Goal: Task Accomplishment & Management: Complete application form

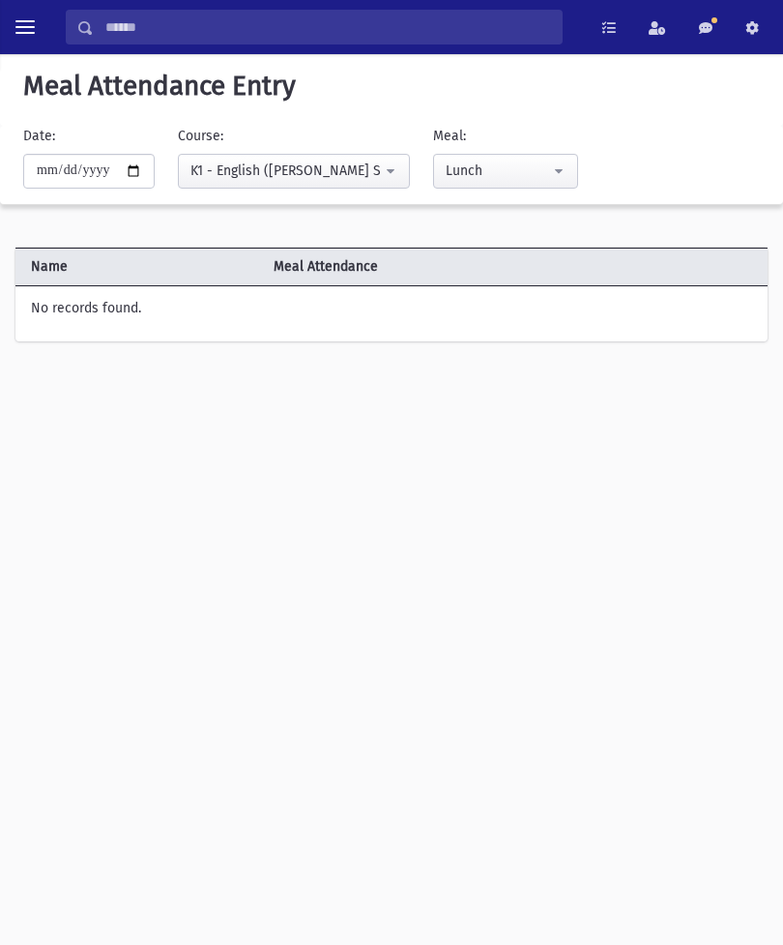
click at [540, 259] on span "Meal Attendance" at bounding box center [485, 266] width 439 height 20
click at [28, 15] on button "toggle menu" at bounding box center [25, 27] width 35 height 35
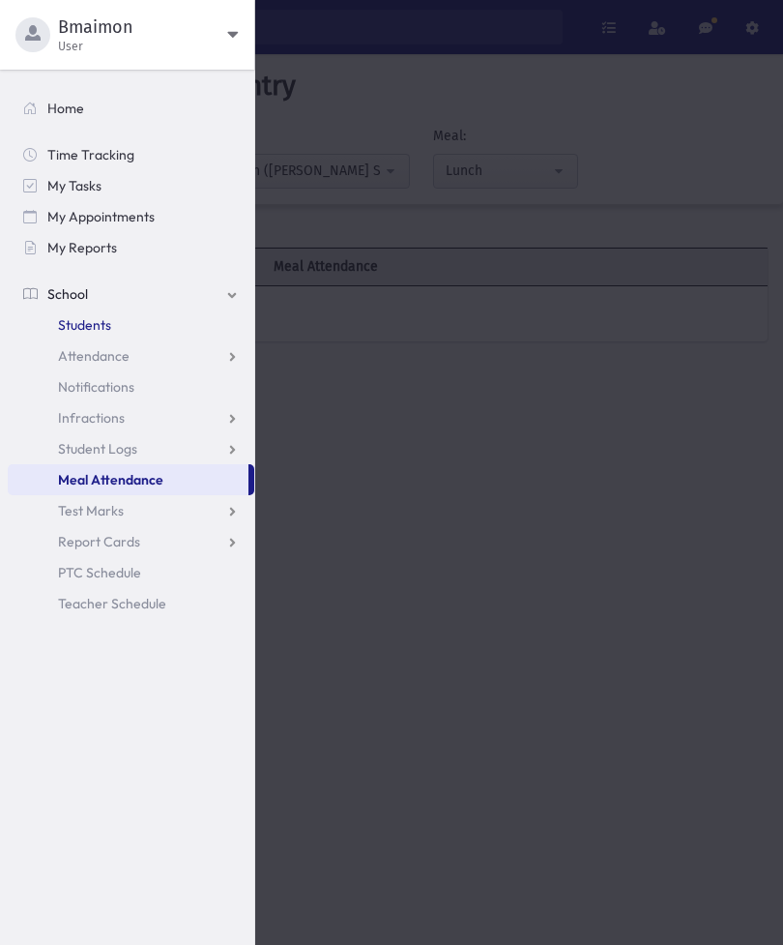
click at [84, 323] on span "Students" at bounding box center [84, 324] width 53 height 17
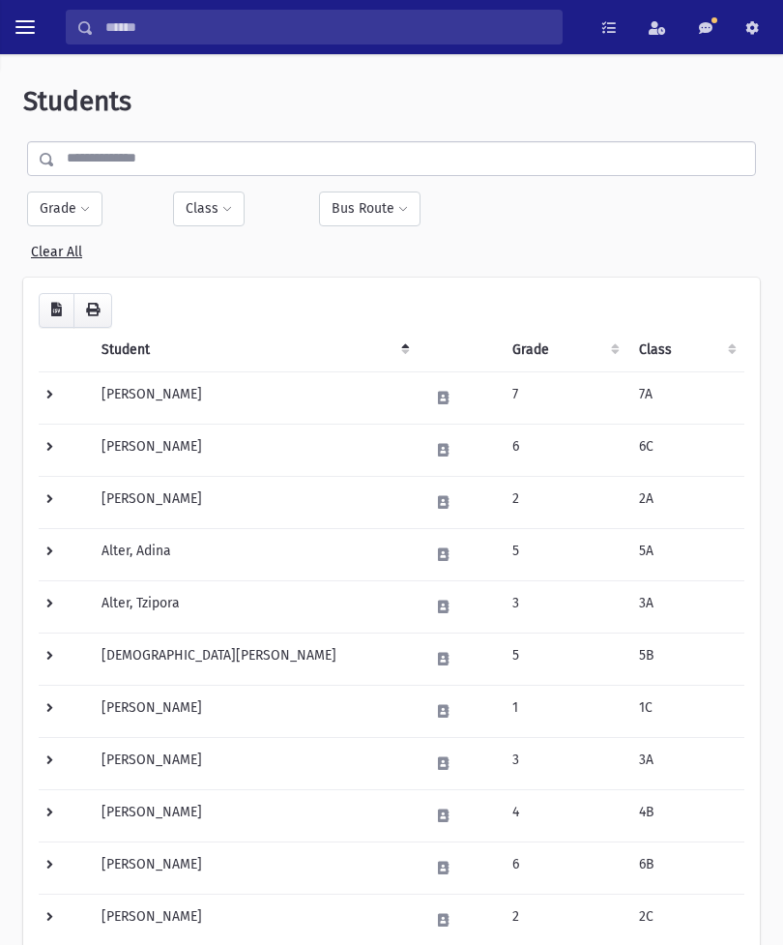
click at [200, 216] on button "Class" at bounding box center [209, 209] width 72 height 35
click at [26, 29] on span "toggle menu" at bounding box center [24, 26] width 19 height 19
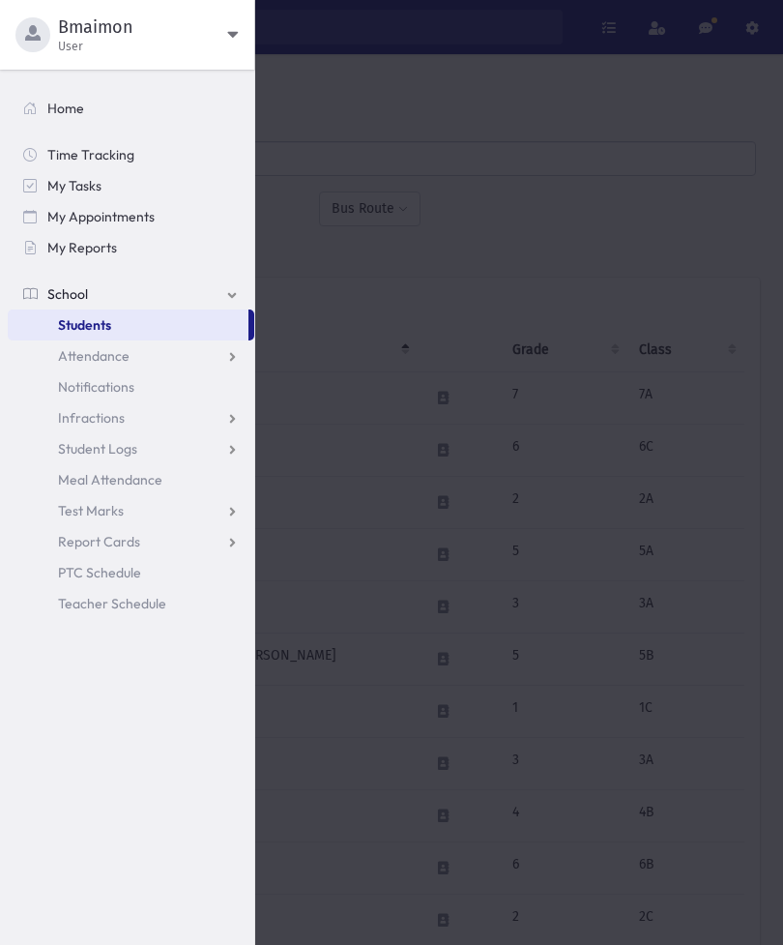
click at [227, 324] on link "Students" at bounding box center [128, 324] width 241 height 31
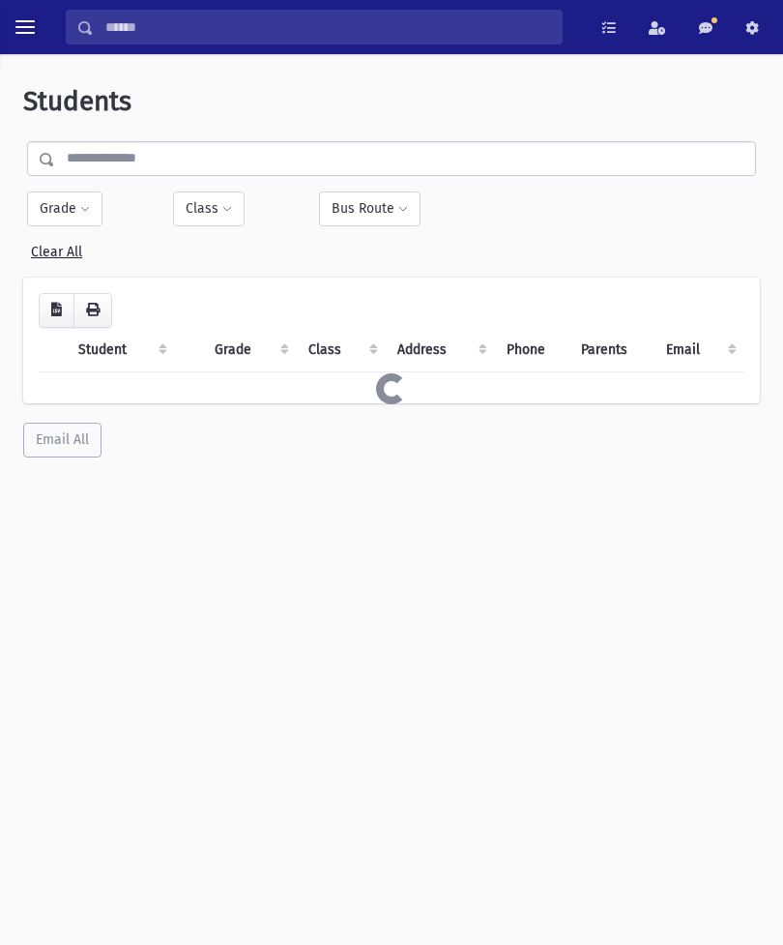
click at [126, 346] on th "Student" at bounding box center [121, 350] width 108 height 44
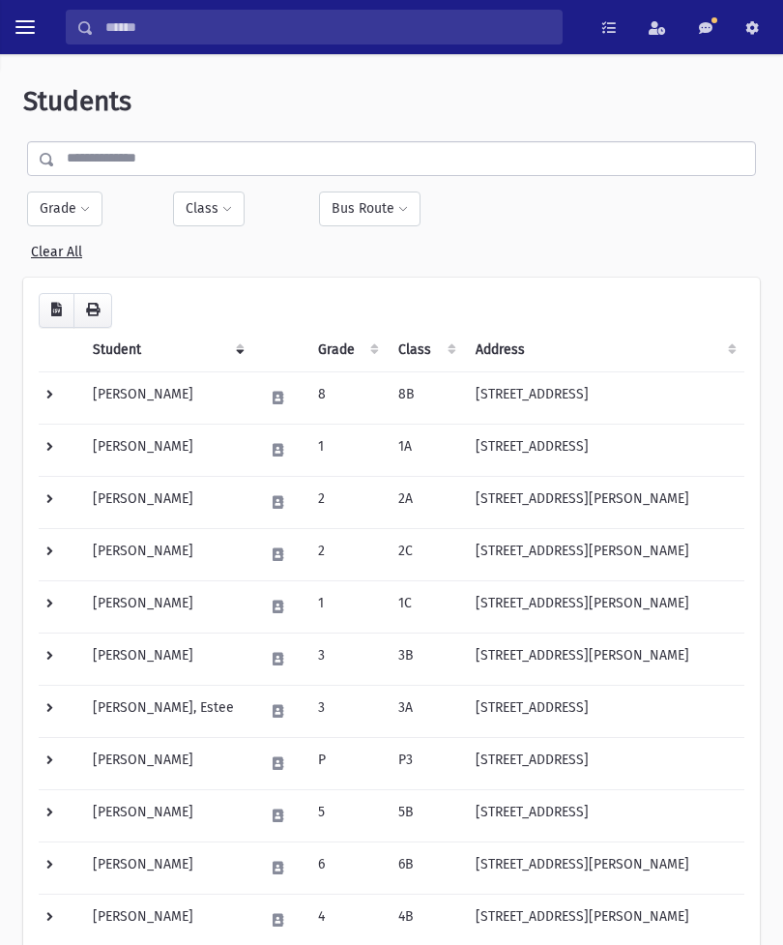
click at [35, 11] on button "toggle menu" at bounding box center [25, 27] width 35 height 35
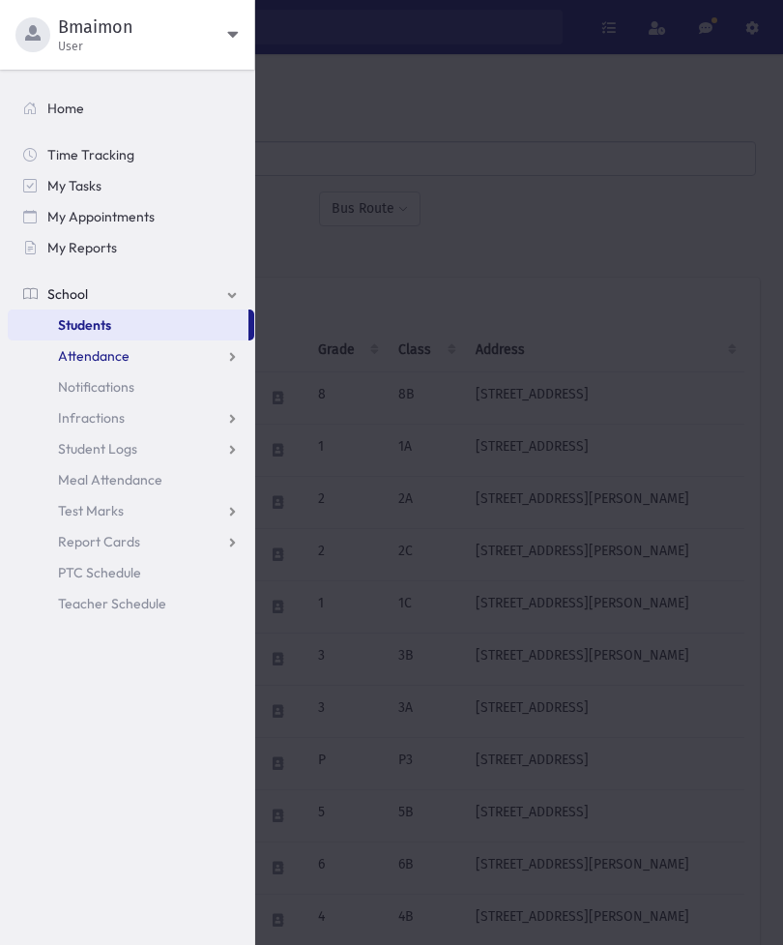
click at [141, 350] on link "Attendance" at bounding box center [131, 355] width 247 height 31
click at [113, 379] on link "Entry" at bounding box center [131, 386] width 247 height 31
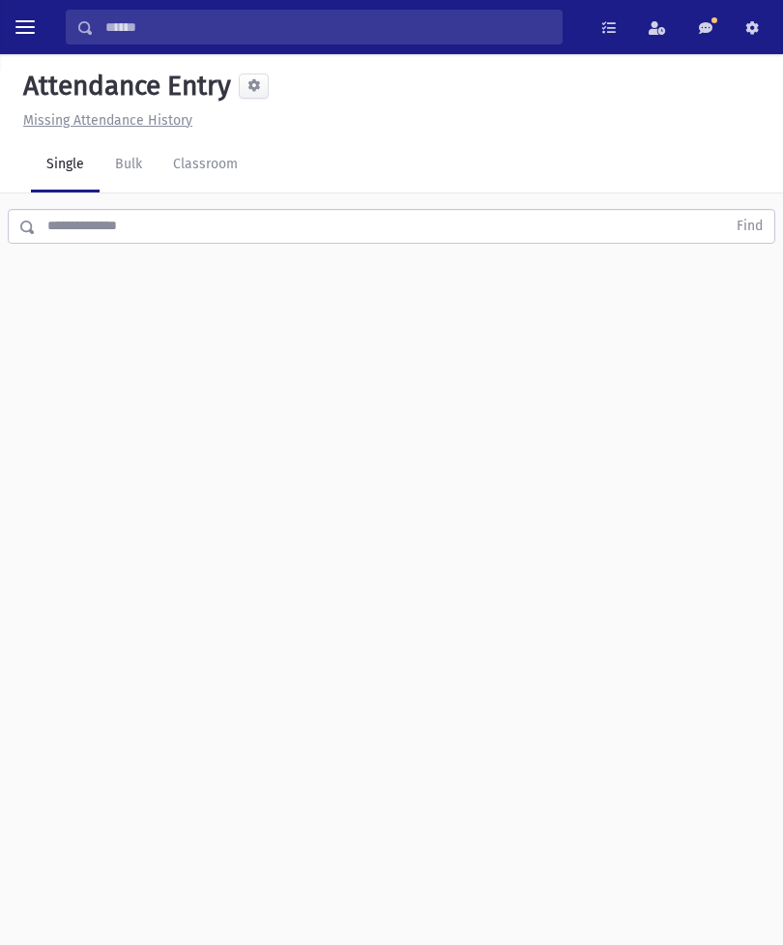
click at [709, 224] on input "text" at bounding box center [381, 226] width 691 height 35
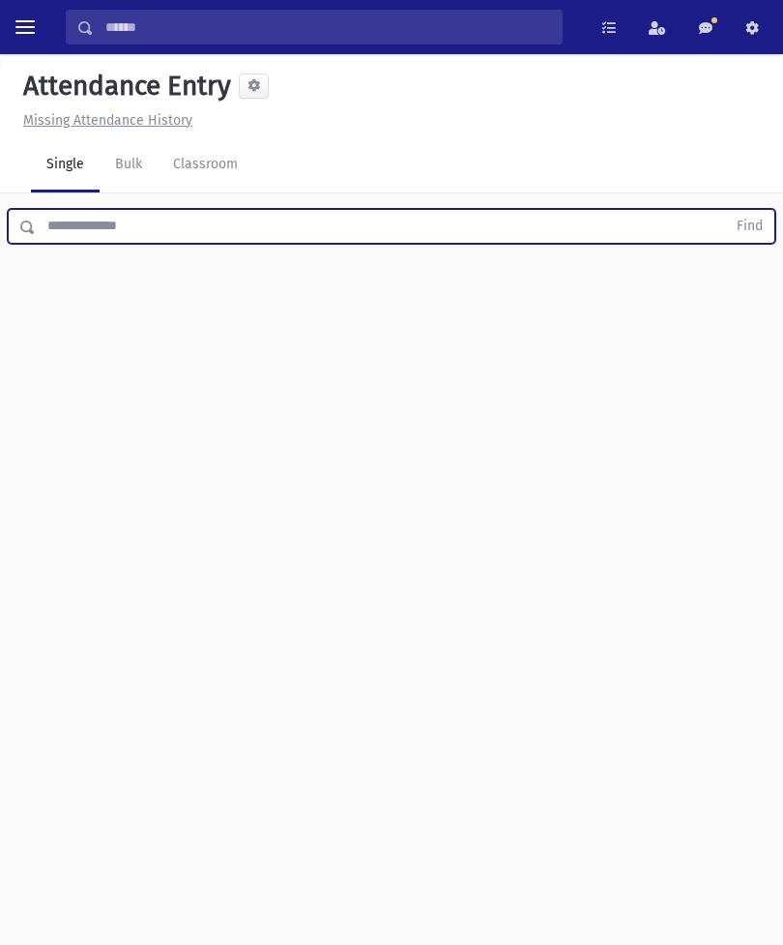
click at [31, 26] on span "toggle menu" at bounding box center [24, 27] width 19 height 2
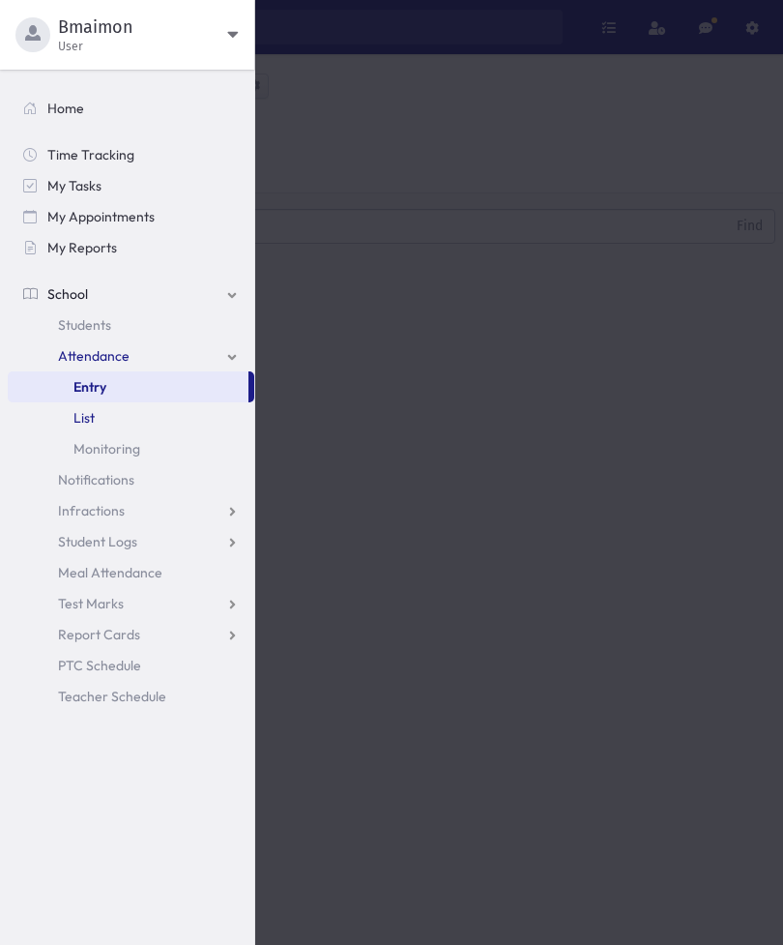
click at [101, 411] on link "List" at bounding box center [131, 417] width 247 height 31
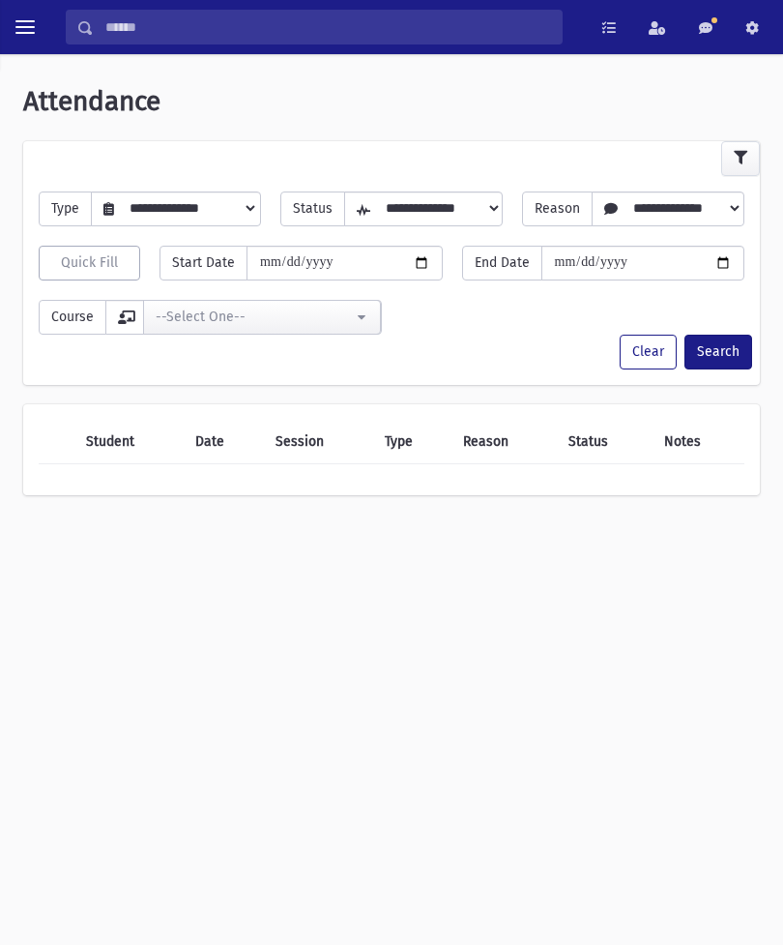
click at [25, 31] on span "toggle menu" at bounding box center [24, 26] width 19 height 19
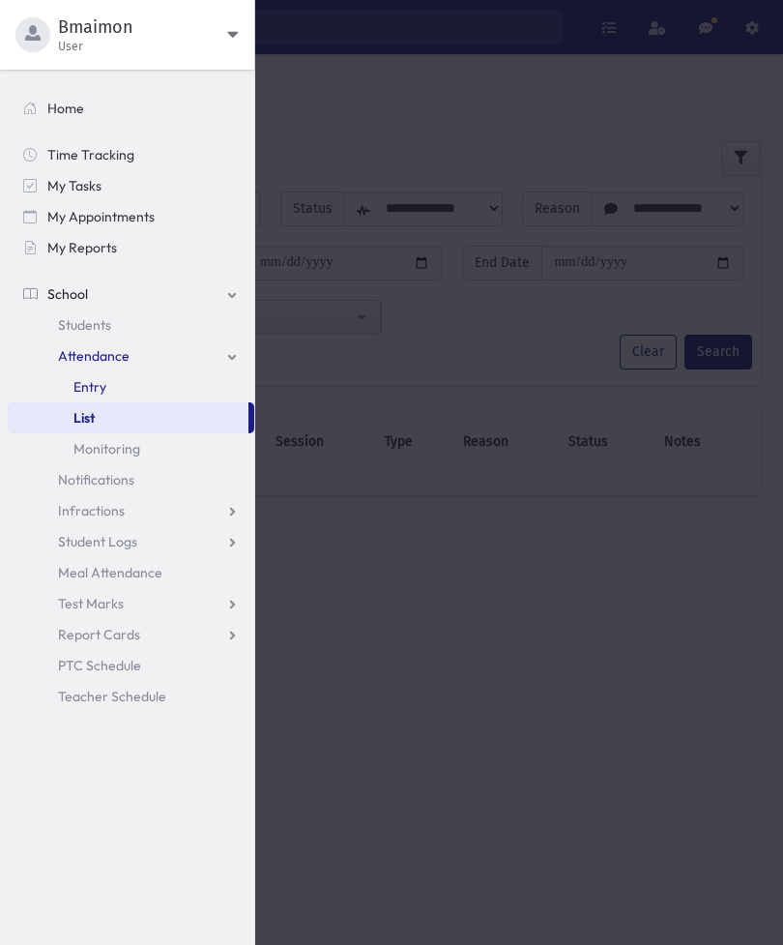
click at [108, 386] on link "Entry" at bounding box center [131, 386] width 247 height 31
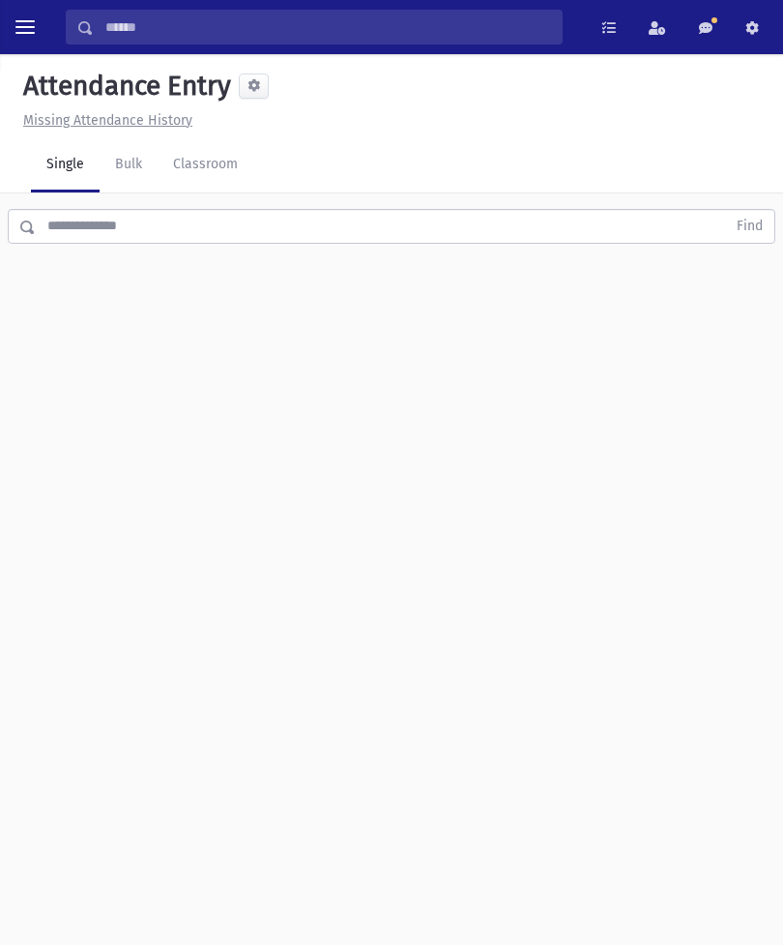
click at [184, 166] on link "Classroom" at bounding box center [206, 165] width 96 height 54
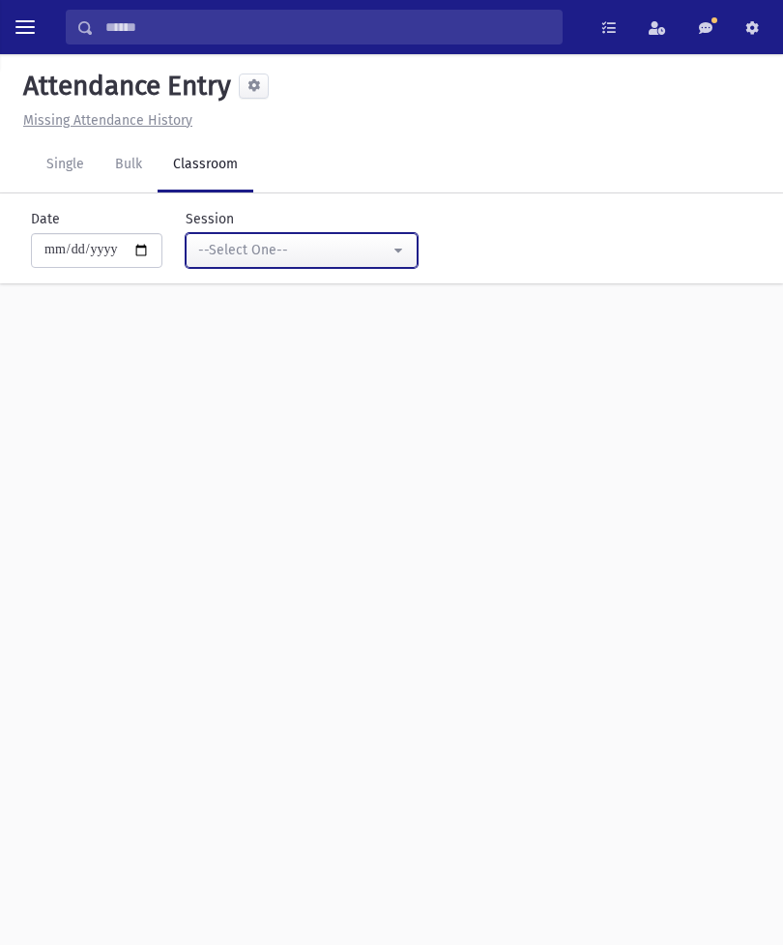
click at [274, 238] on button "--Select One--" at bounding box center [302, 250] width 232 height 35
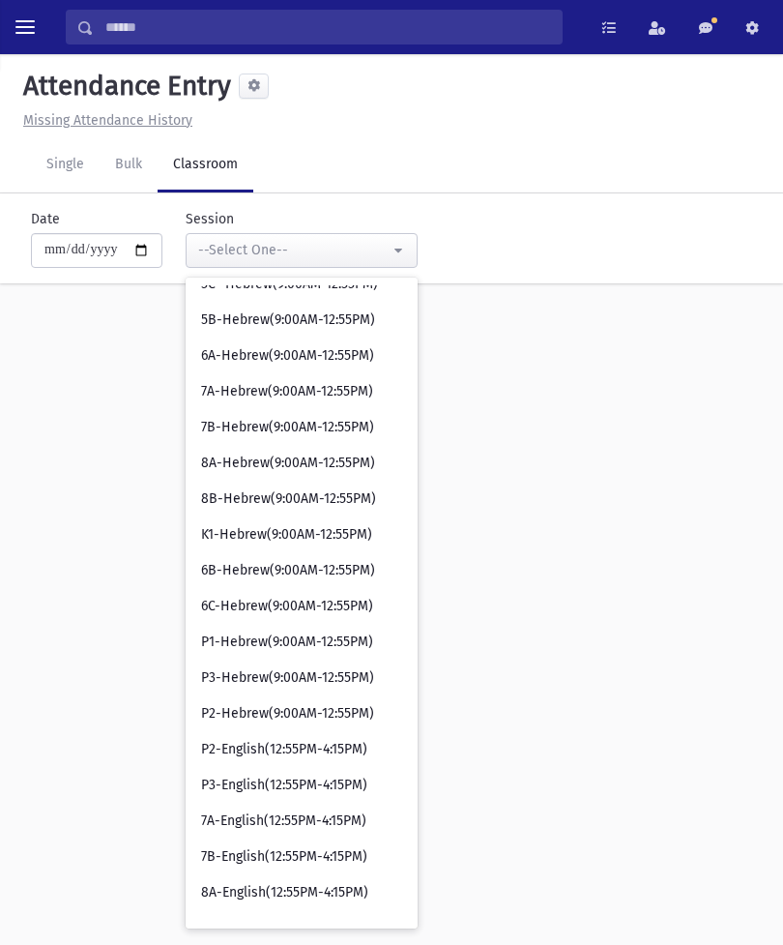
scroll to position [519, 0]
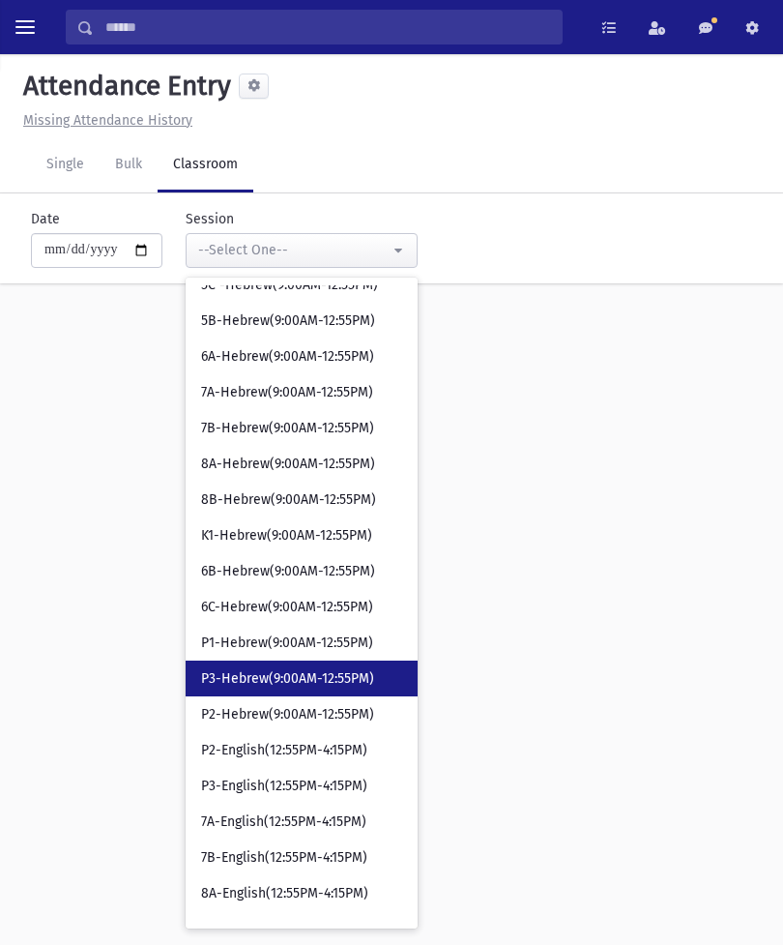
click at [287, 669] on span "P3-Hebrew(9:00AM-12:55PM)" at bounding box center [287, 678] width 173 height 19
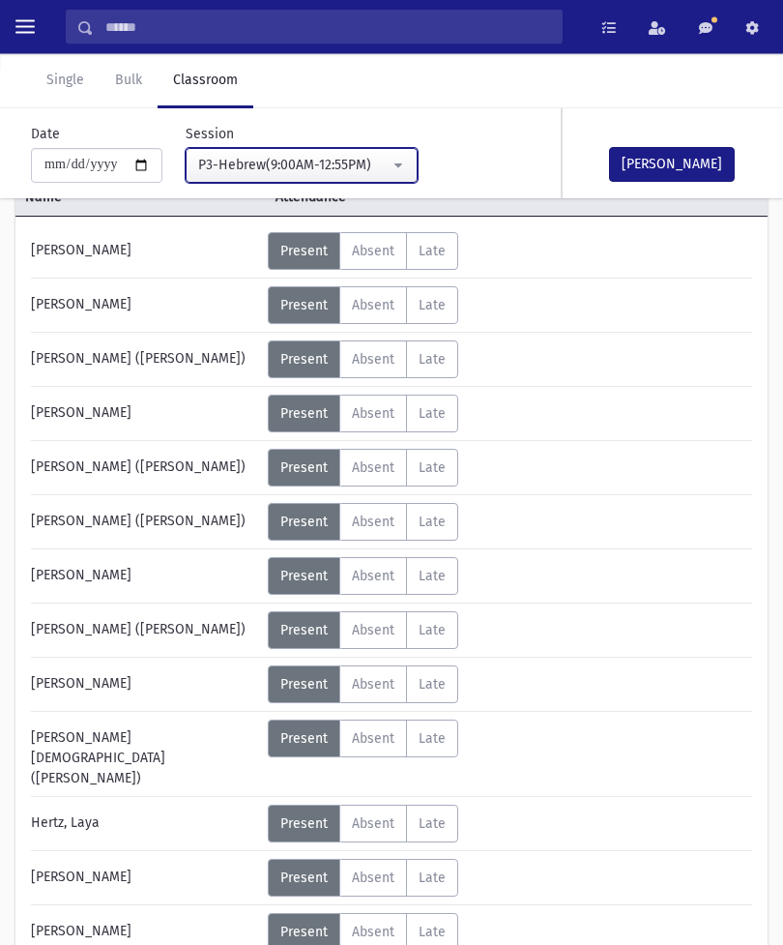
scroll to position [129, 0]
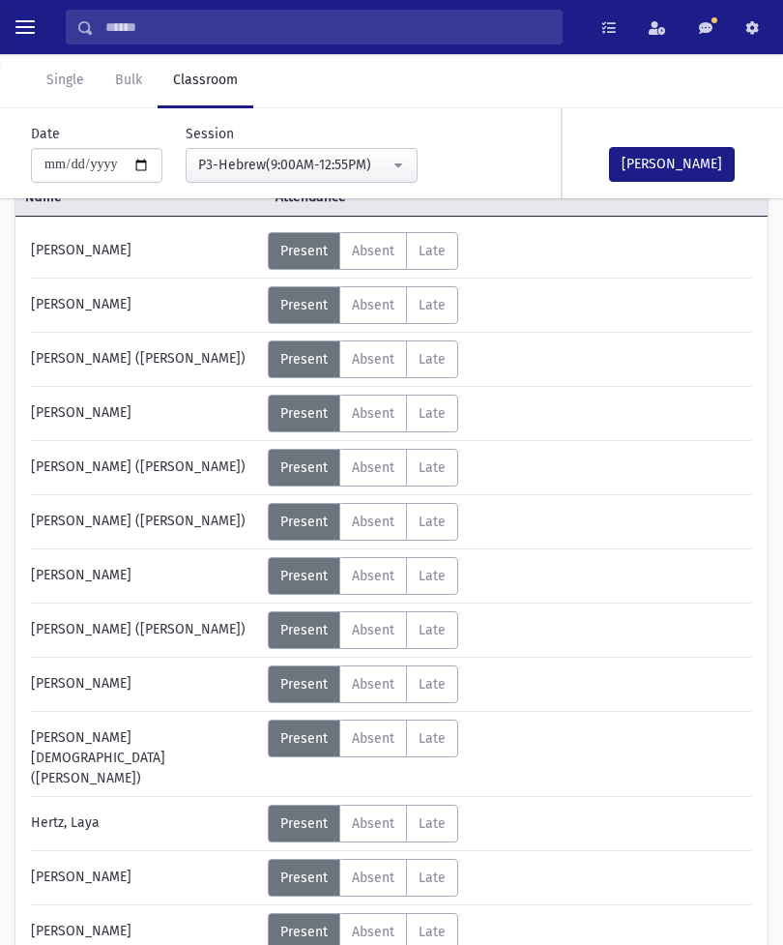
click at [382, 913] on label "Absent A" at bounding box center [373, 932] width 68 height 38
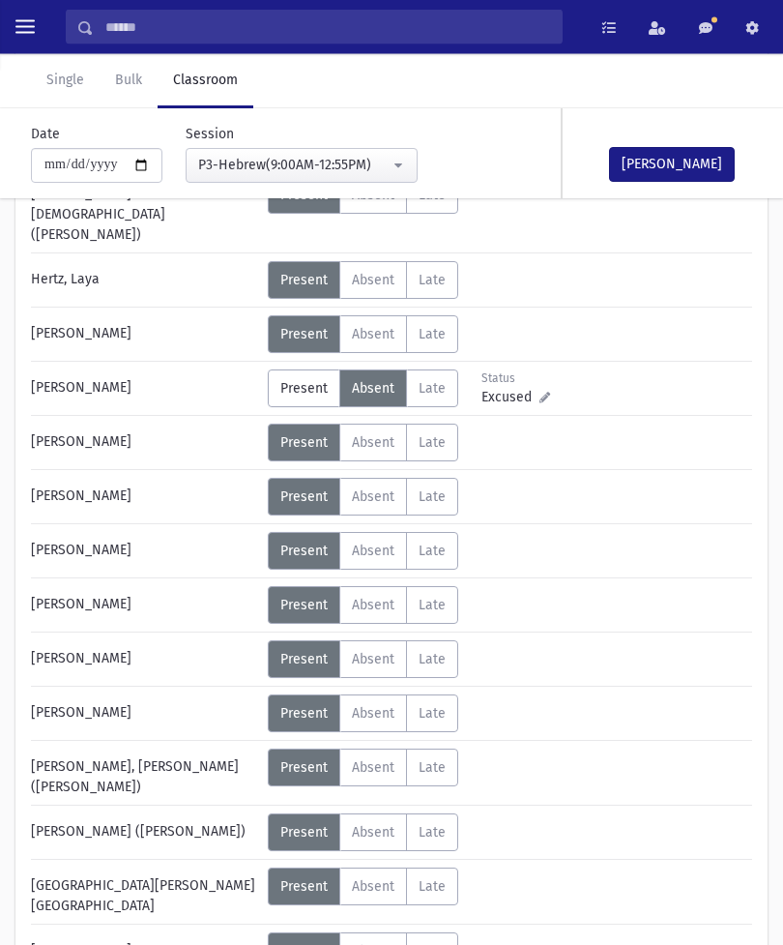
scroll to position [672, 0]
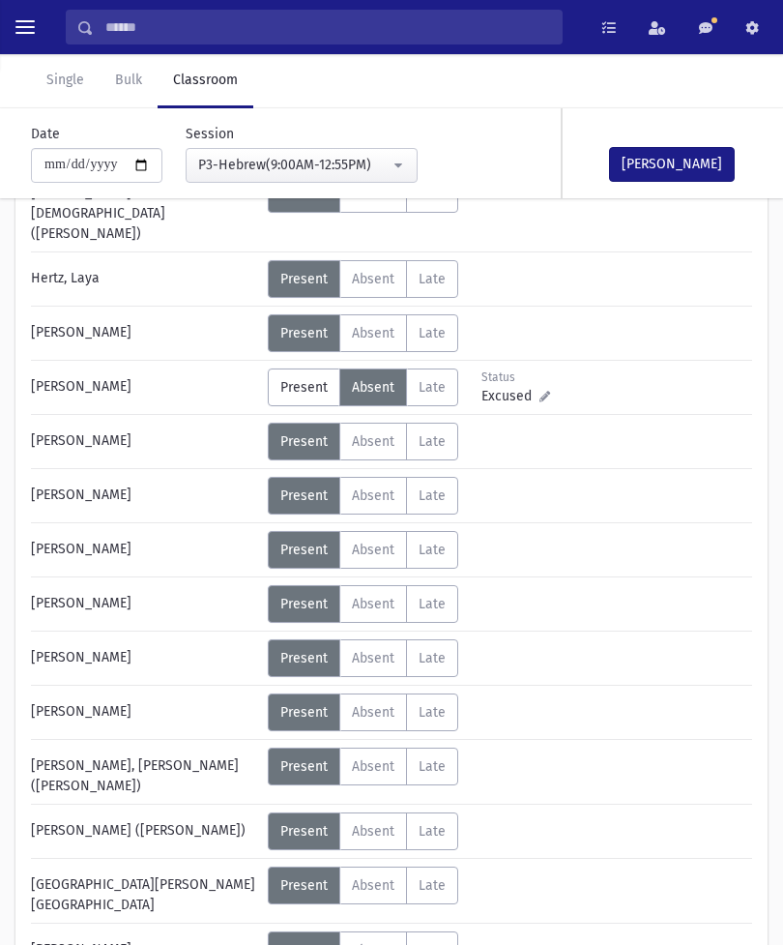
click at [370, 704] on span "Absent" at bounding box center [373, 712] width 43 height 16
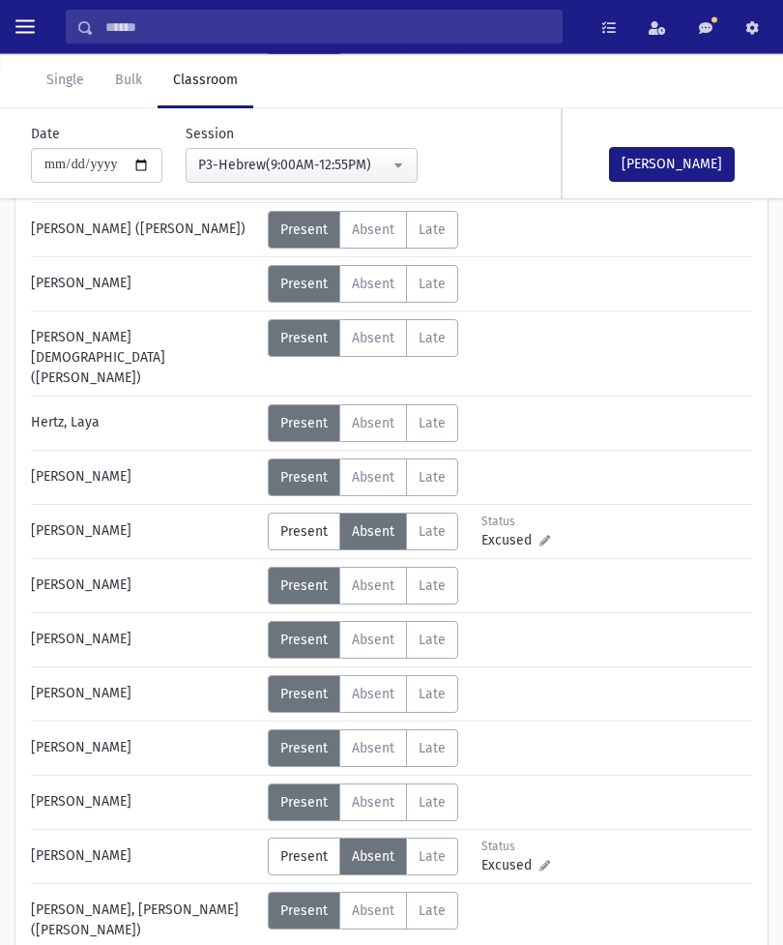
scroll to position [528, 0]
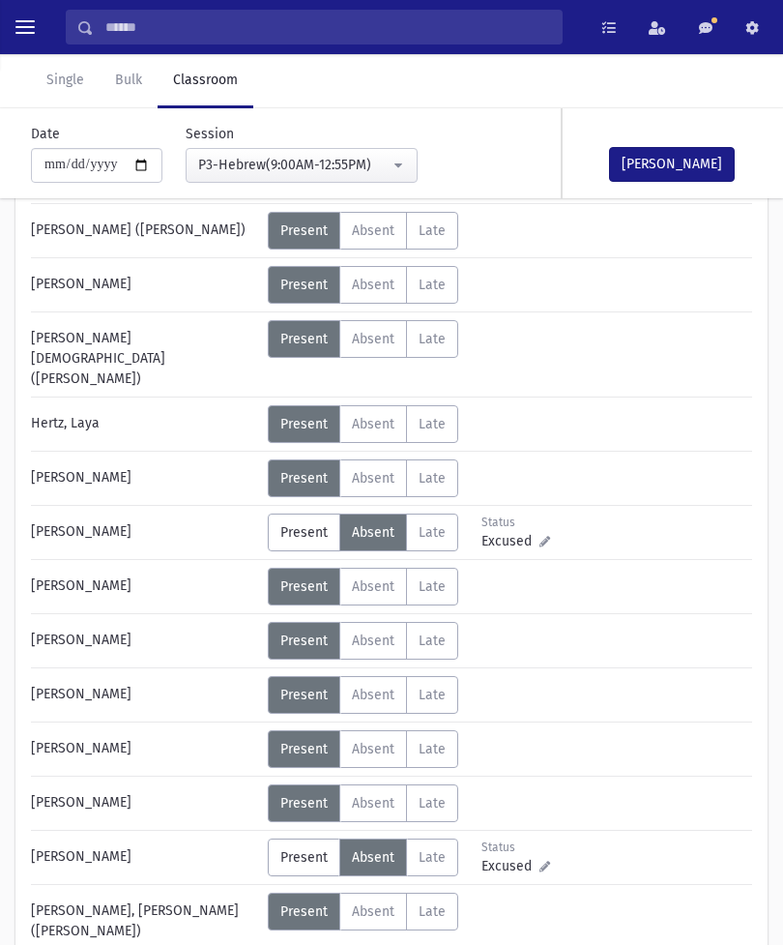
click at [663, 162] on button "[PERSON_NAME]" at bounding box center [672, 164] width 126 height 35
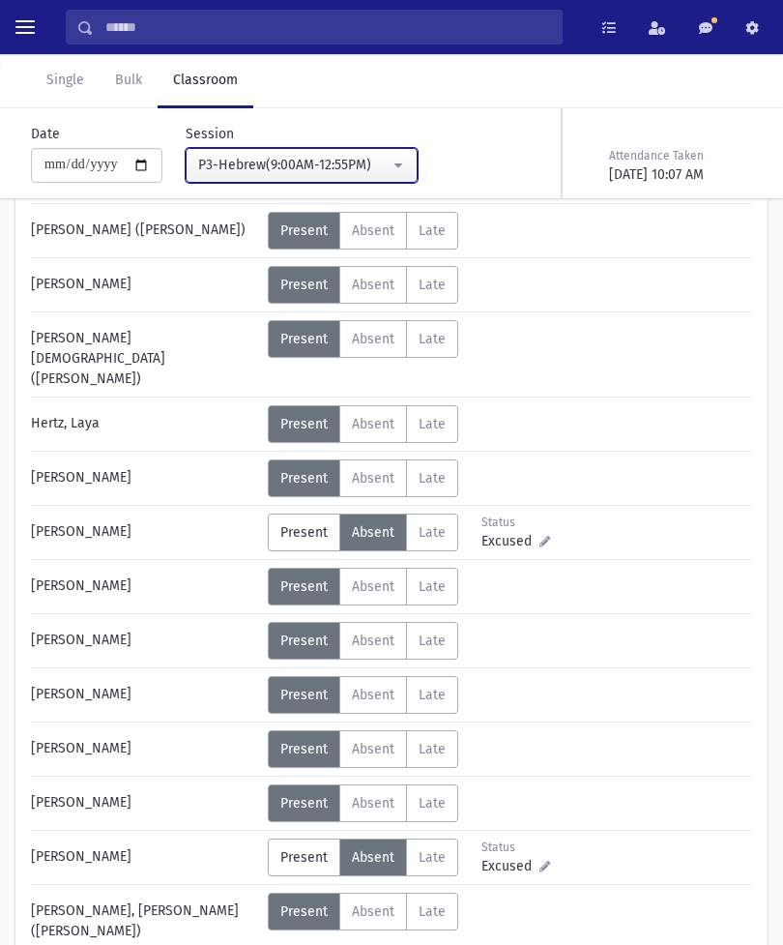
click at [349, 164] on div "P3-Hebrew(9:00AM-12:55PM)" at bounding box center [294, 165] width 192 height 20
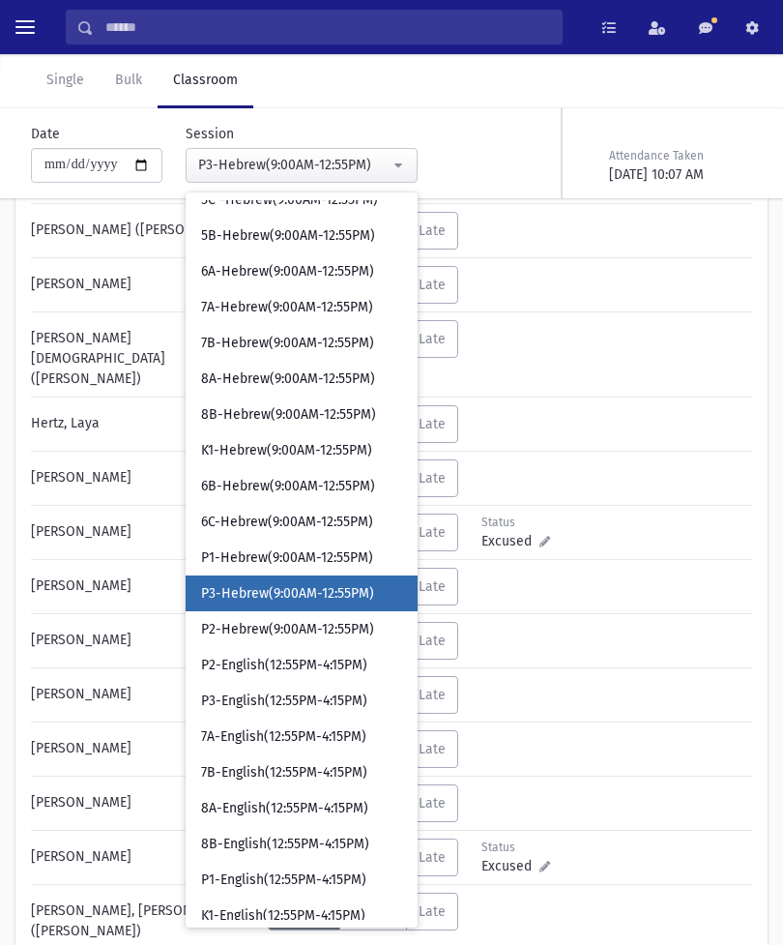
scroll to position [552, 0]
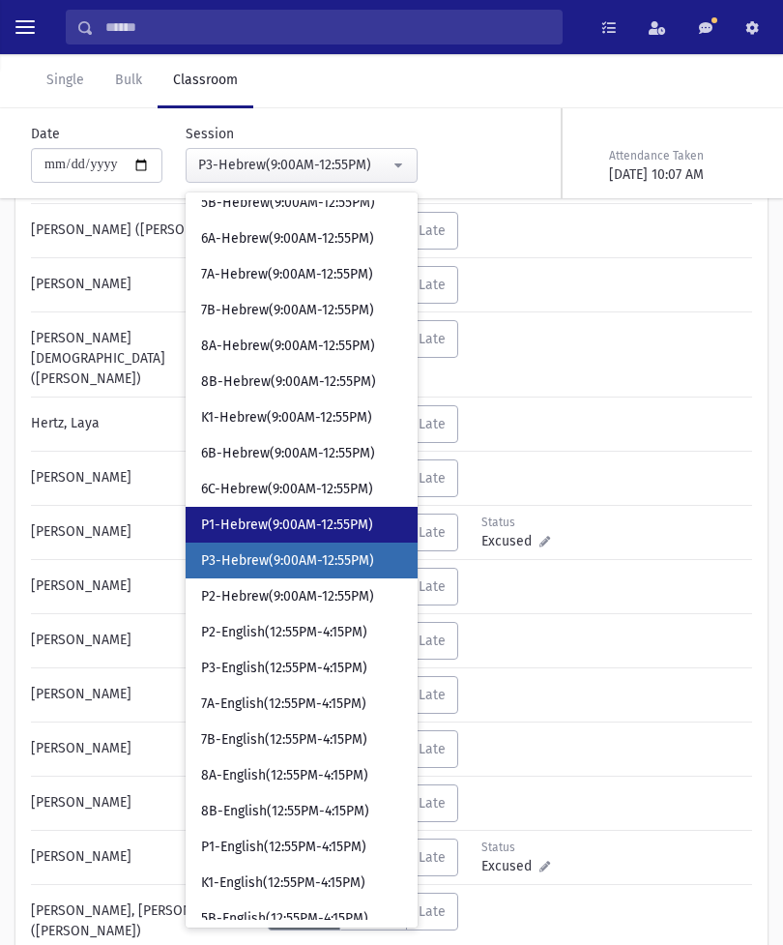
click at [280, 513] on link "P1-Hebrew(9:00AM-12:55PM)" at bounding box center [302, 525] width 232 height 36
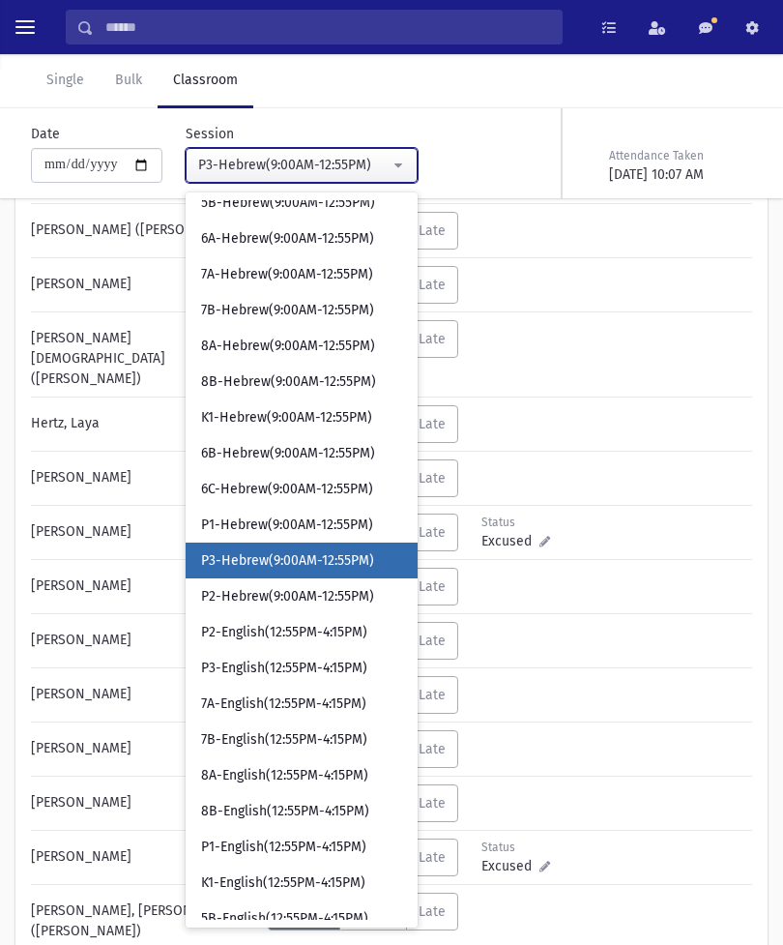
scroll to position [44, 0]
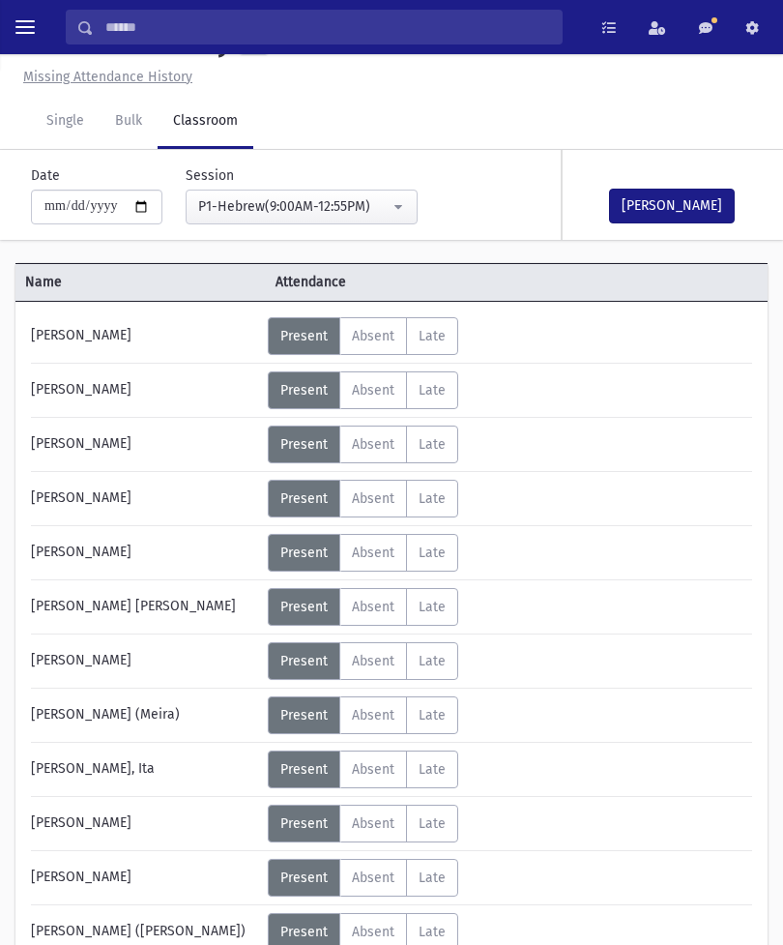
click at [386, 553] on span "Absent" at bounding box center [373, 553] width 43 height 16
click at [668, 198] on button "[PERSON_NAME]" at bounding box center [672, 206] width 126 height 35
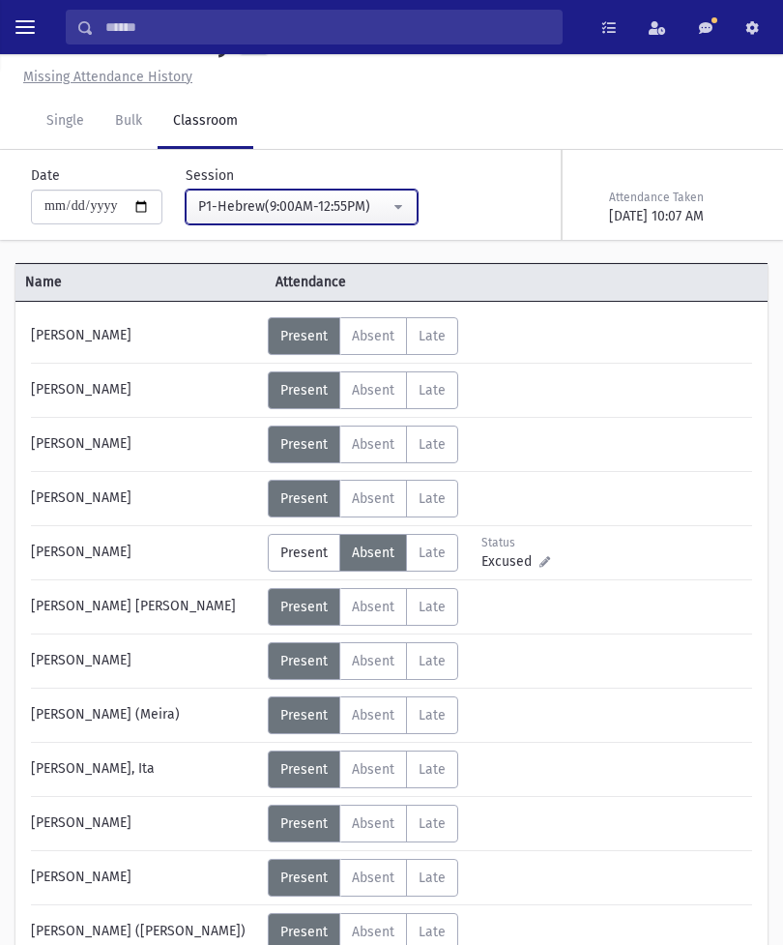
click at [329, 204] on div "P1-Hebrew(9:00AM-12:55PM)" at bounding box center [294, 206] width 192 height 20
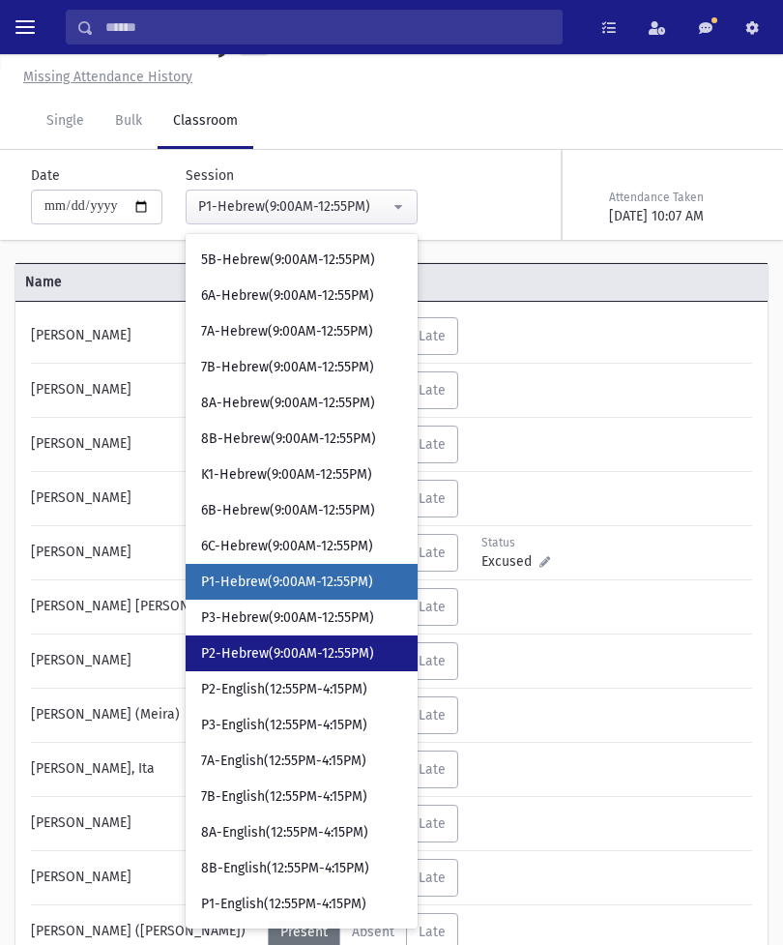
click at [238, 645] on span "P2-Hebrew(9:00AM-12:55PM)" at bounding box center [287, 653] width 173 height 19
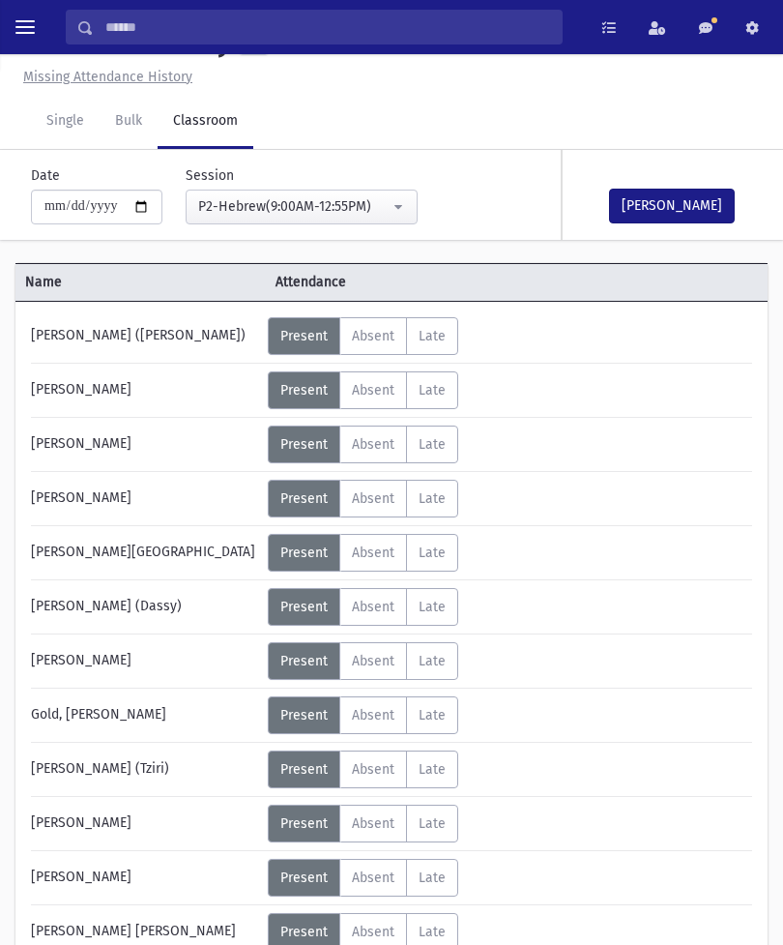
click at [661, 204] on button "[PERSON_NAME]" at bounding box center [672, 206] width 126 height 35
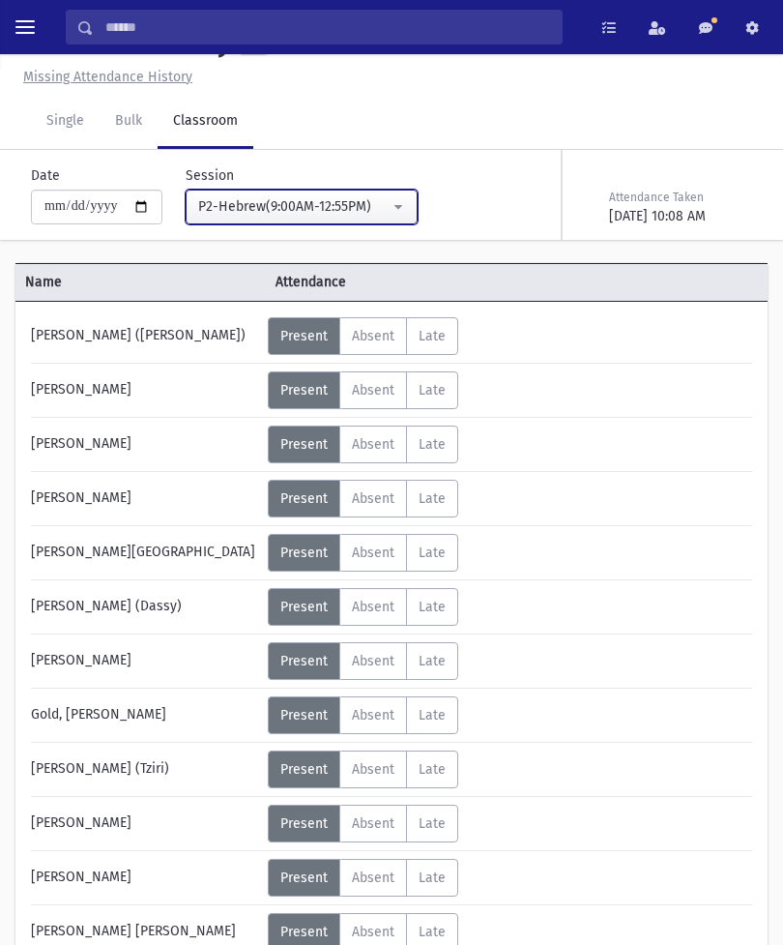
click at [331, 207] on div "P2-Hebrew(9:00AM-12:55PM)" at bounding box center [294, 206] width 192 height 20
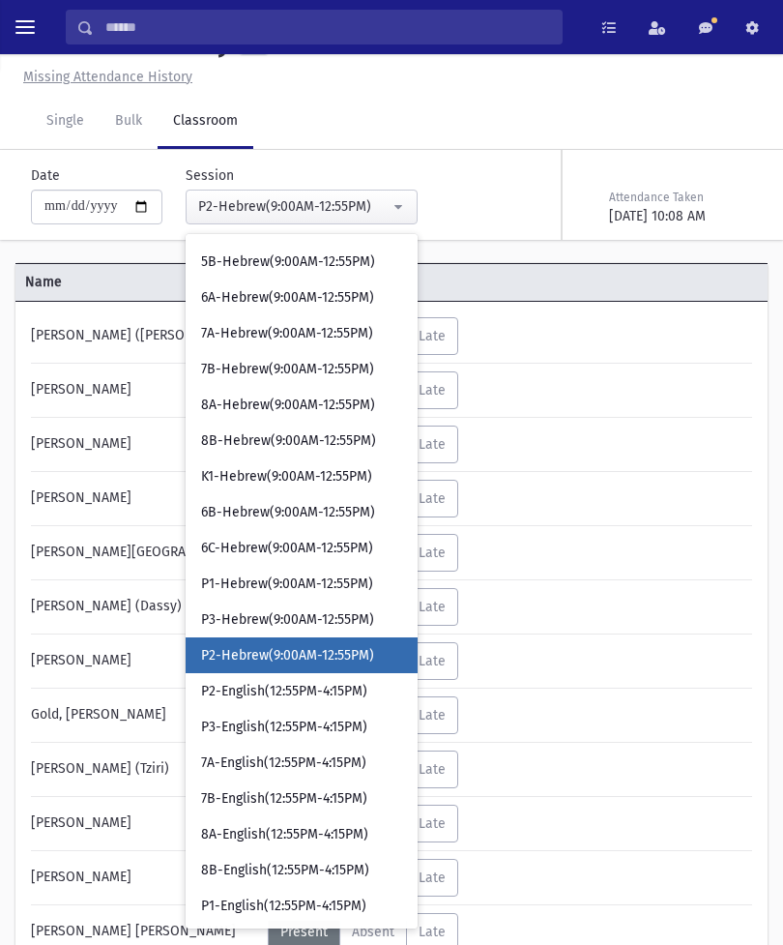
scroll to position [534, 0]
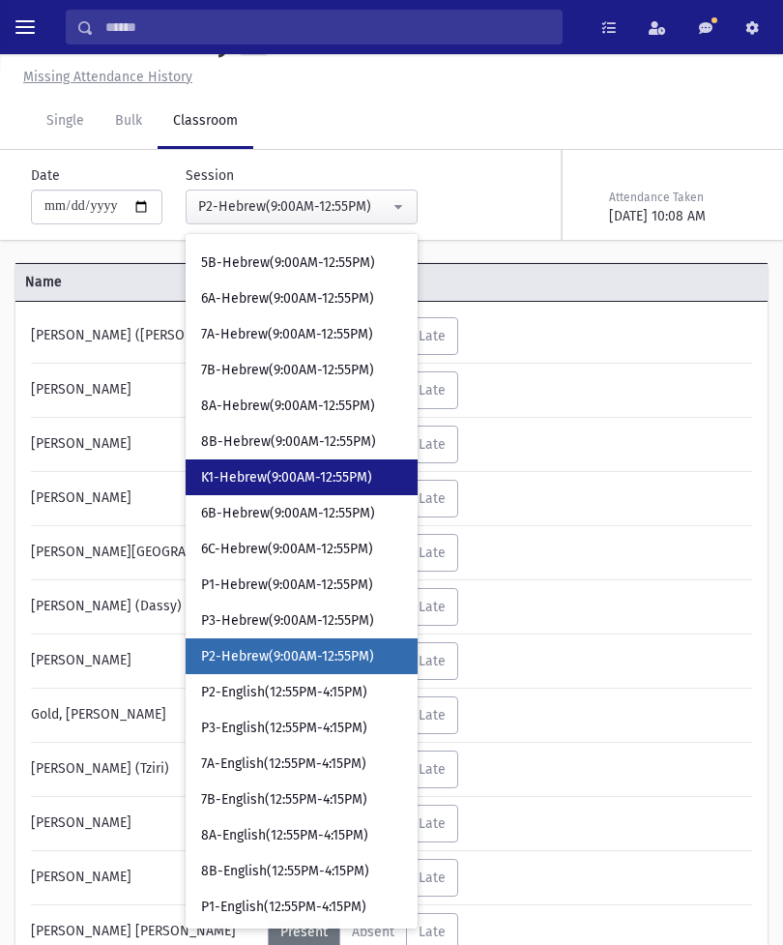
click at [307, 471] on span "K1-Hebrew(9:00AM-12:55PM)" at bounding box center [286, 477] width 171 height 19
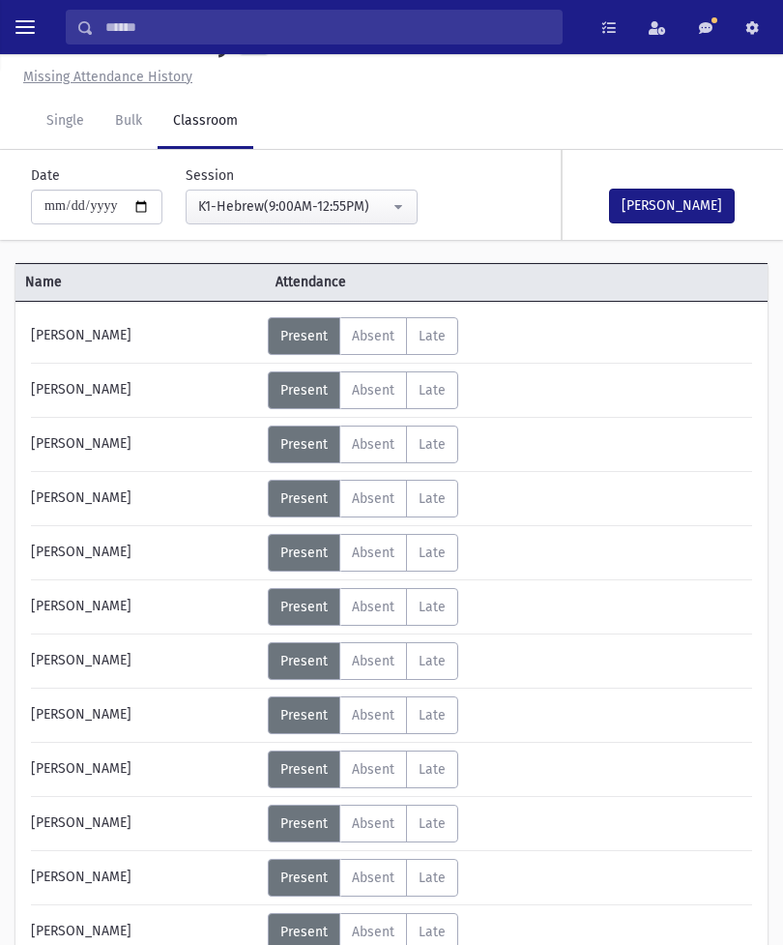
click at [667, 204] on button "[PERSON_NAME]" at bounding box center [672, 206] width 126 height 35
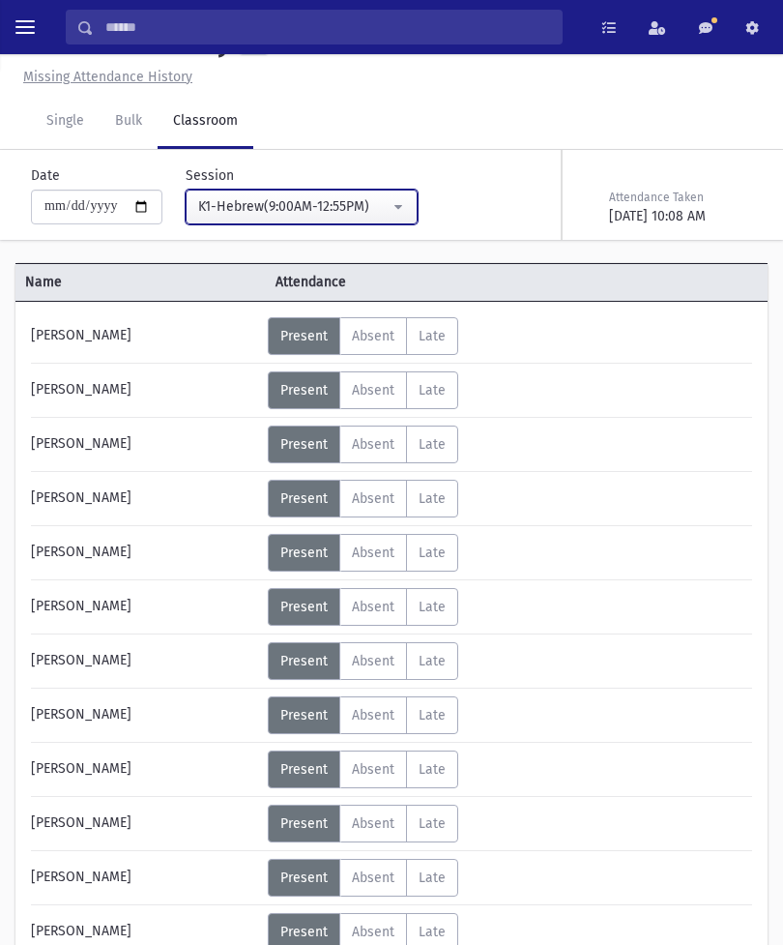
click at [337, 211] on div "K1-Hebrew(9:00AM-12:55PM)" at bounding box center [294, 206] width 192 height 20
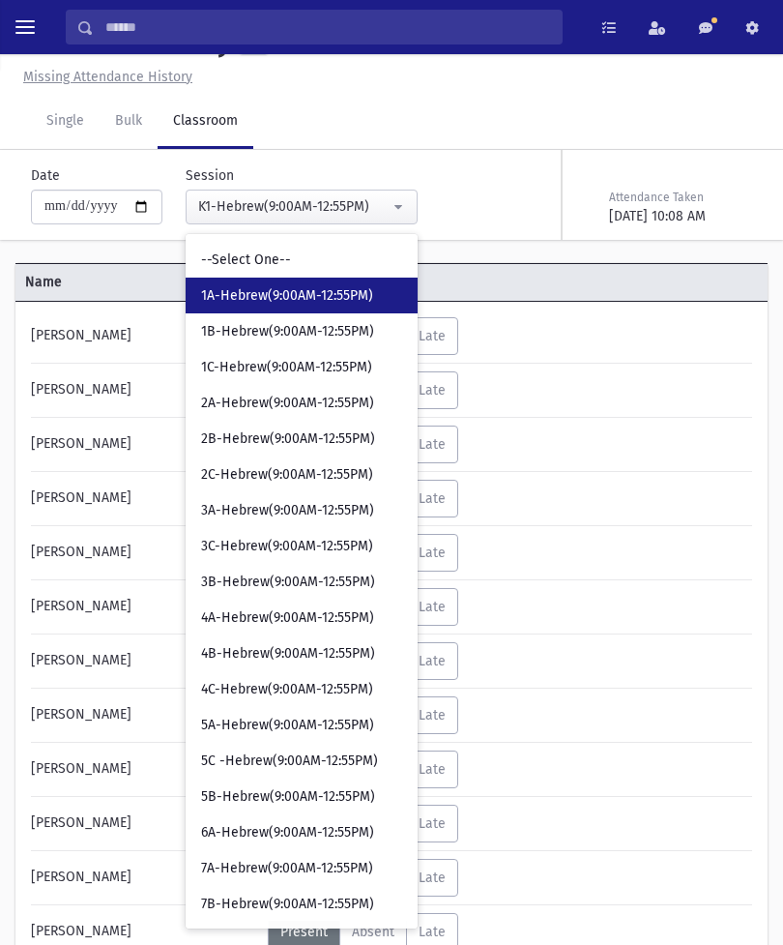
click at [305, 286] on span "1A-Hebrew(9:00AM-12:55PM)" at bounding box center [287, 295] width 172 height 19
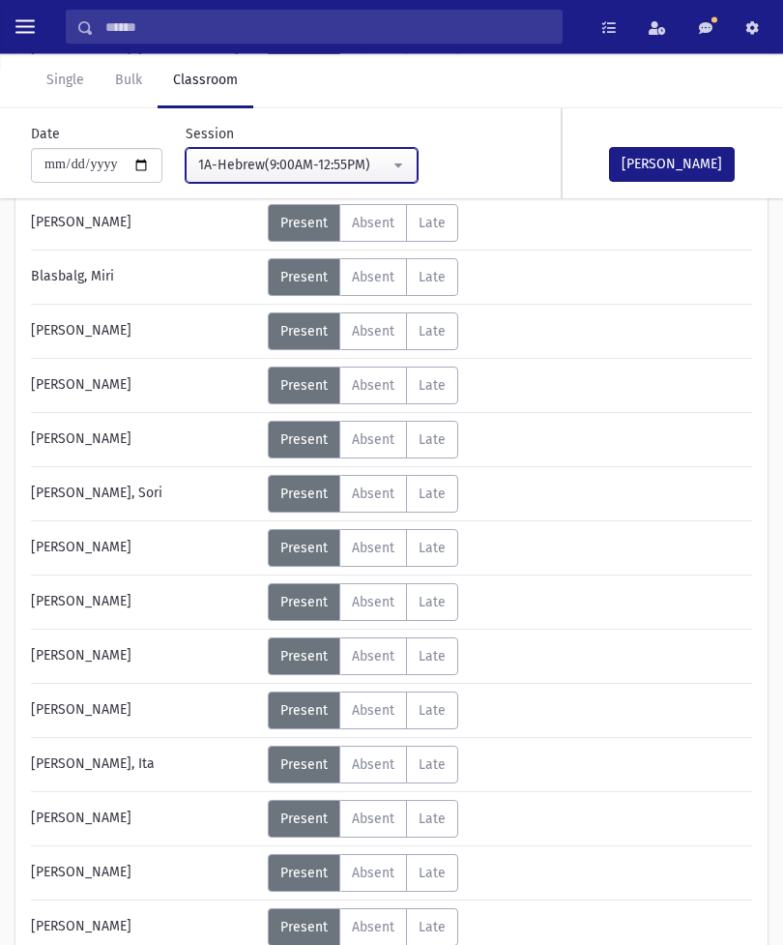
scroll to position [319, 0]
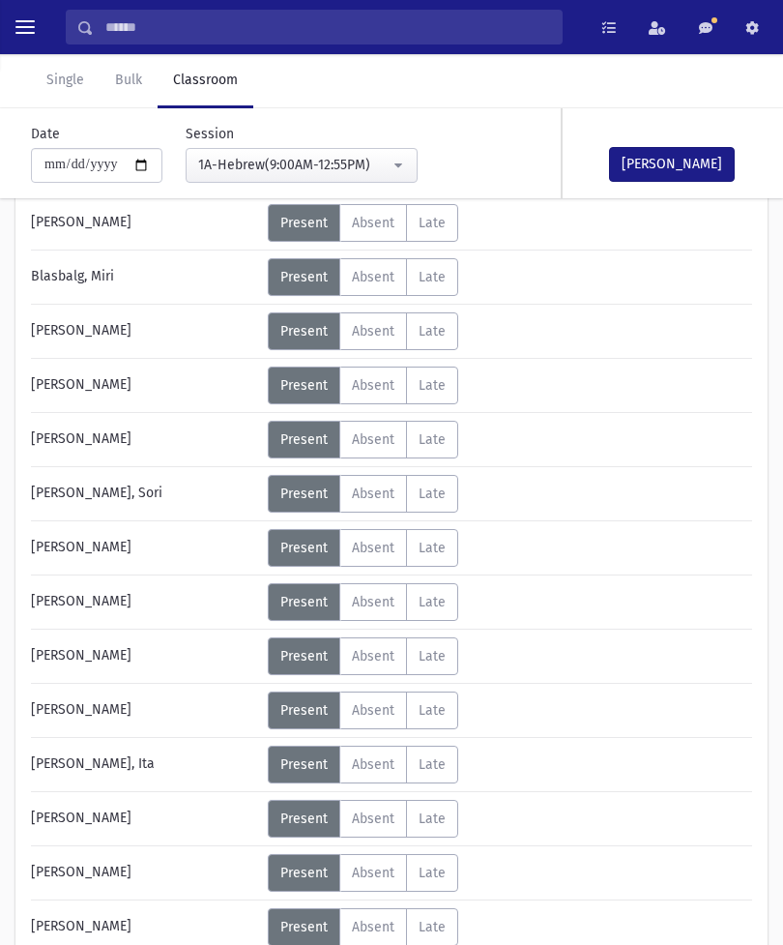
click at [368, 541] on span "Absent" at bounding box center [373, 548] width 43 height 16
click at [713, 162] on button "[PERSON_NAME]" at bounding box center [672, 164] width 126 height 35
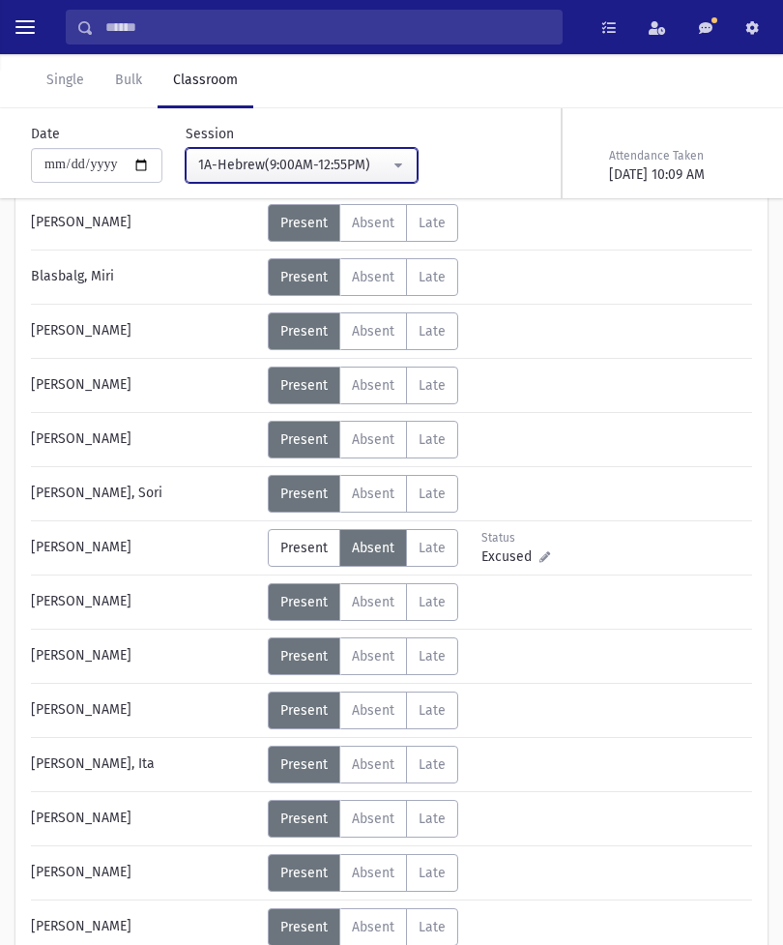
click at [366, 165] on button "1A-Hebrew(9:00AM-12:55PM)" at bounding box center [302, 165] width 232 height 35
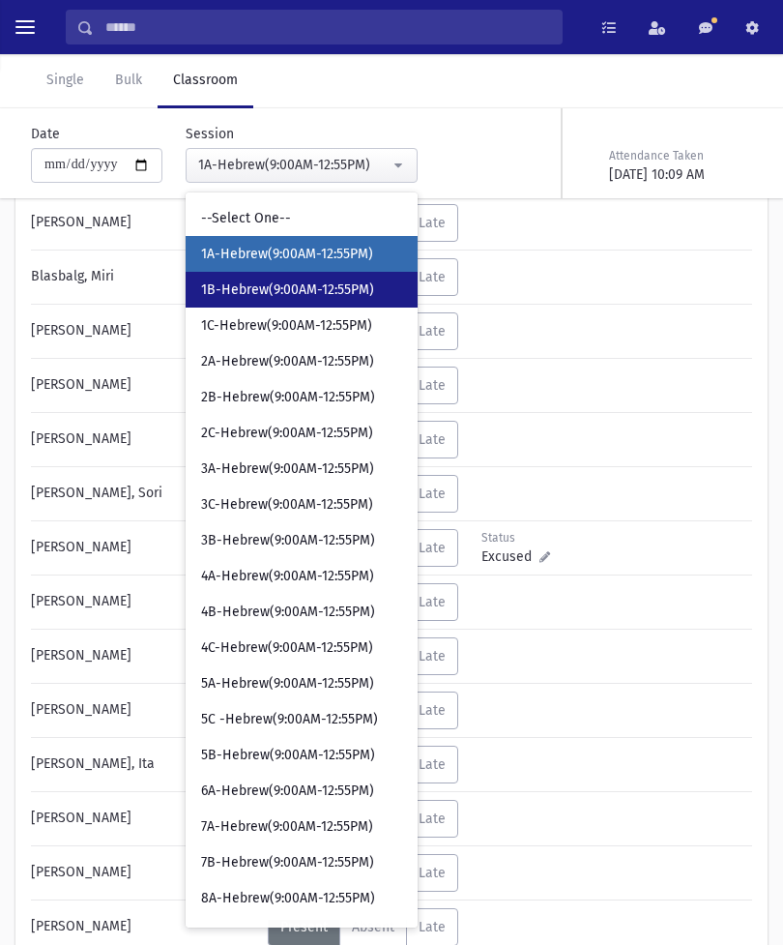
click at [284, 282] on span "1B-Hebrew(9:00AM-12:55PM)" at bounding box center [287, 289] width 173 height 19
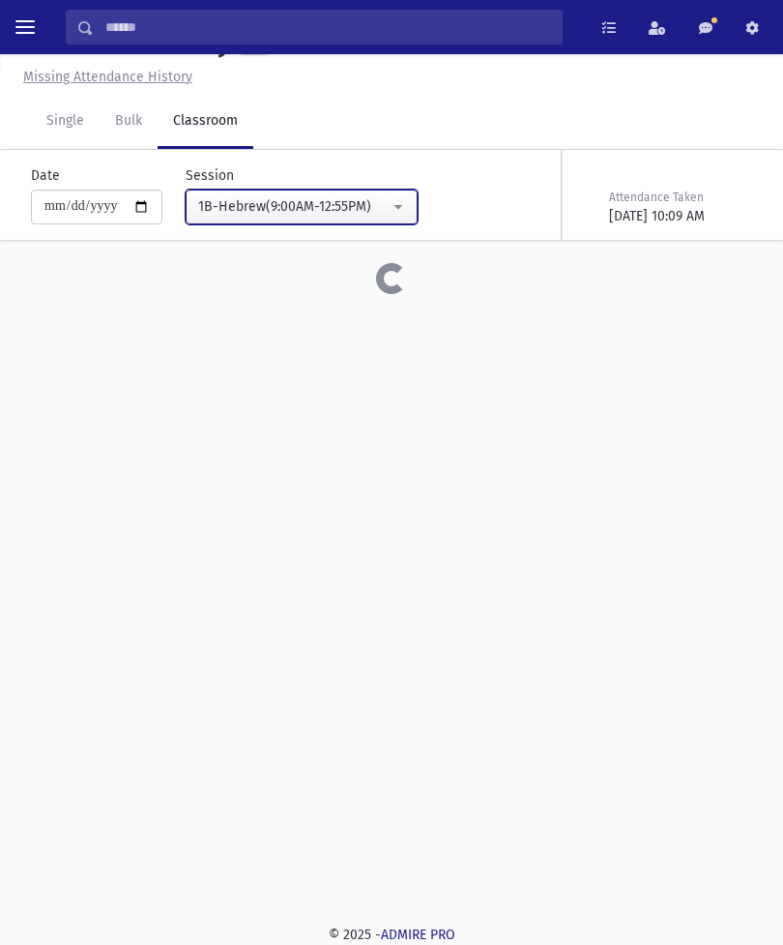
scroll to position [44, 0]
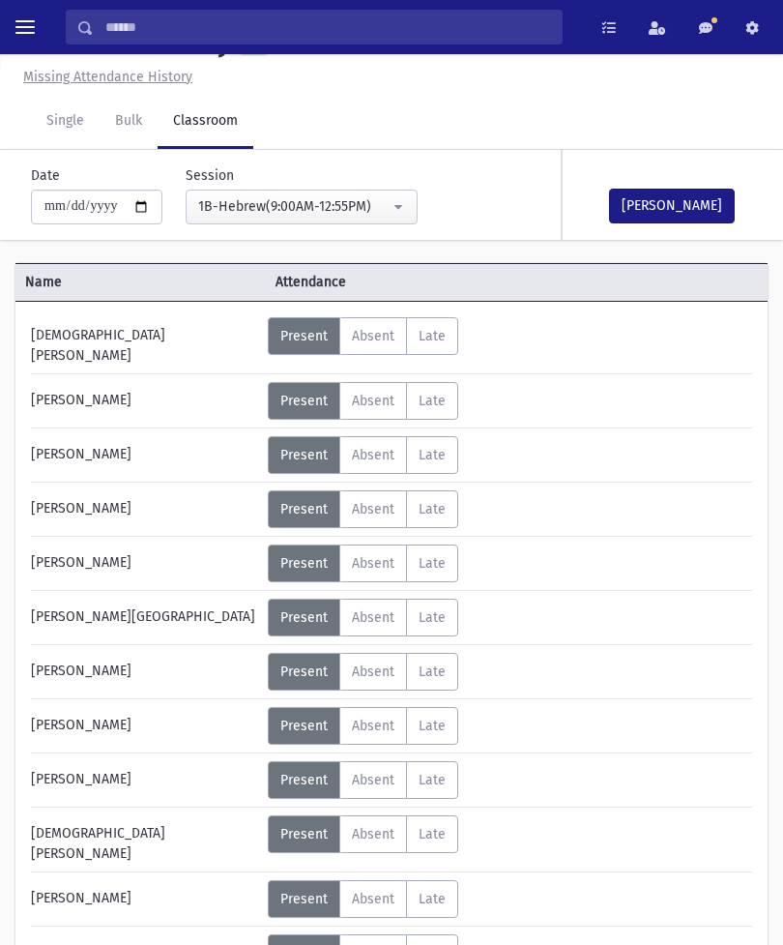
click at [669, 195] on button "[PERSON_NAME]" at bounding box center [672, 206] width 126 height 35
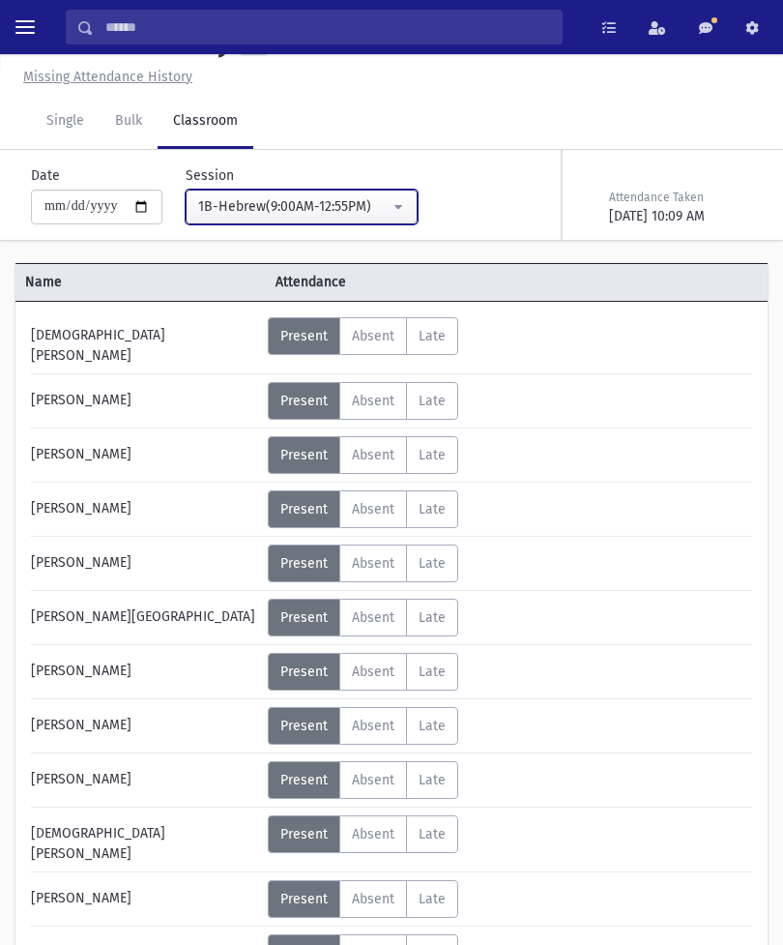
click at [341, 205] on div "1B-Hebrew(9:00AM-12:55PM)" at bounding box center [294, 206] width 192 height 20
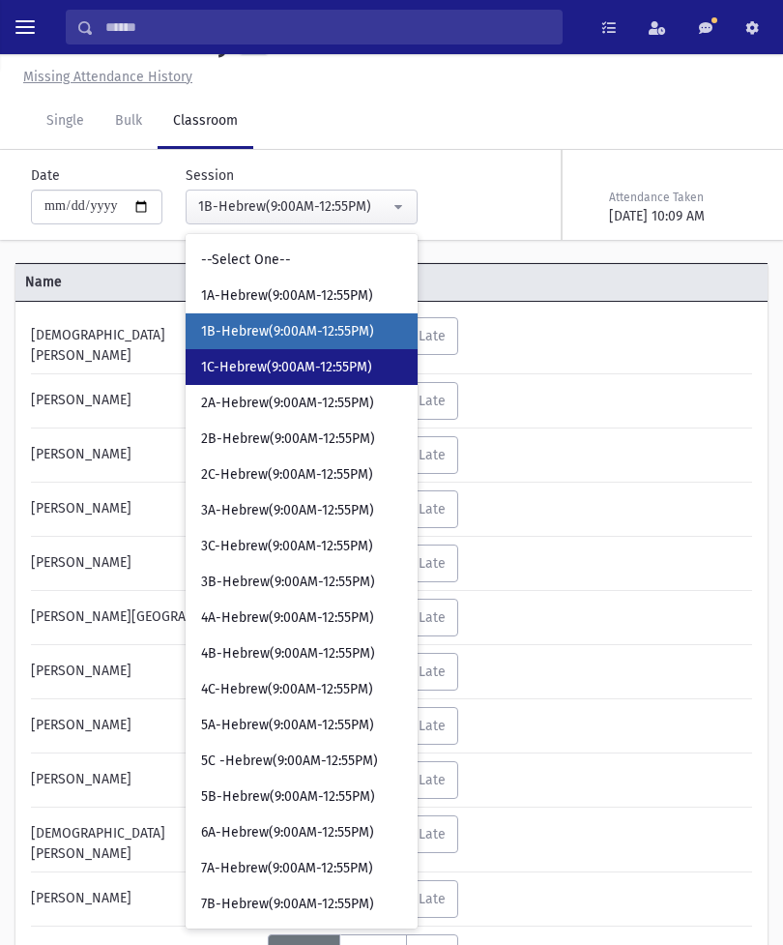
click at [278, 350] on link "1C-Hebrew(9:00AM-12:55PM)" at bounding box center [302, 367] width 232 height 36
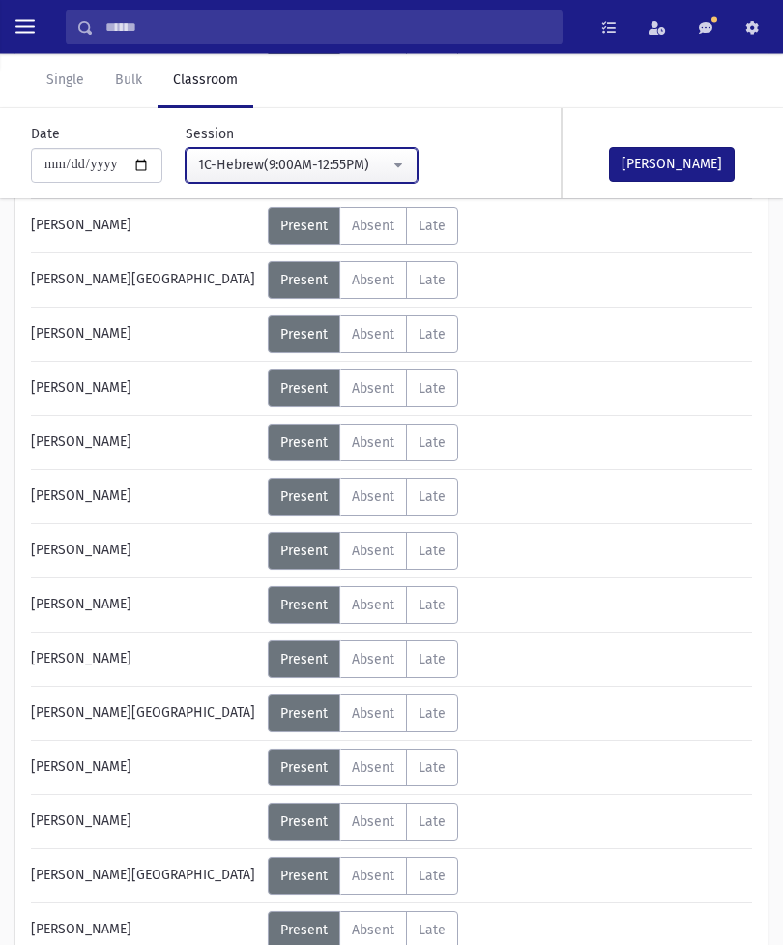
scroll to position [533, 0]
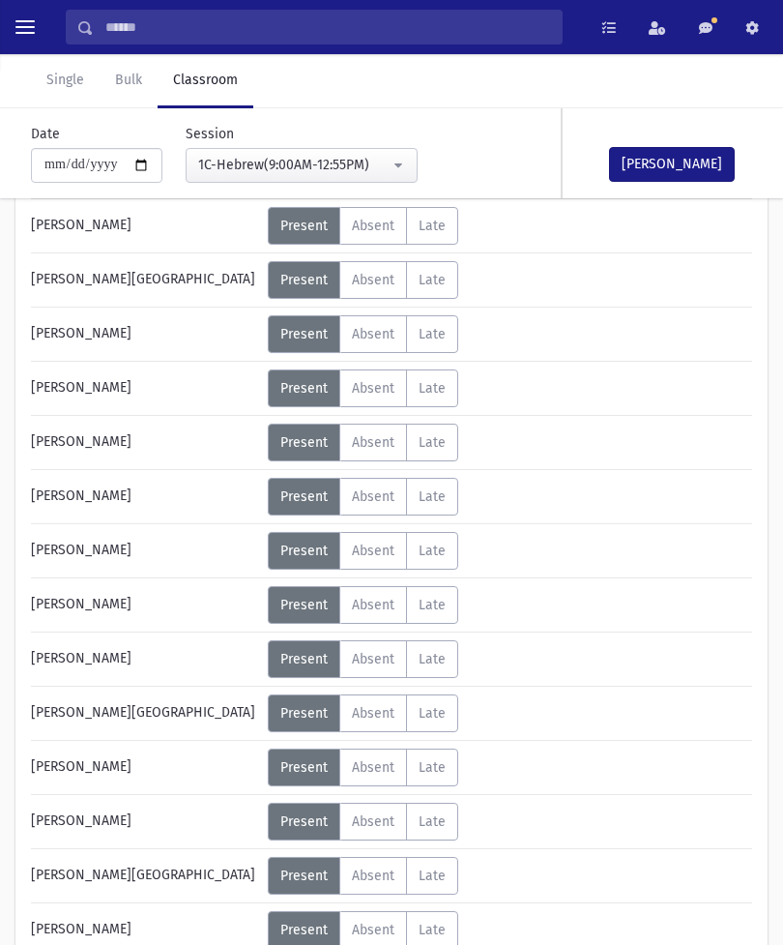
click at [380, 816] on span "Absent" at bounding box center [373, 821] width 43 height 16
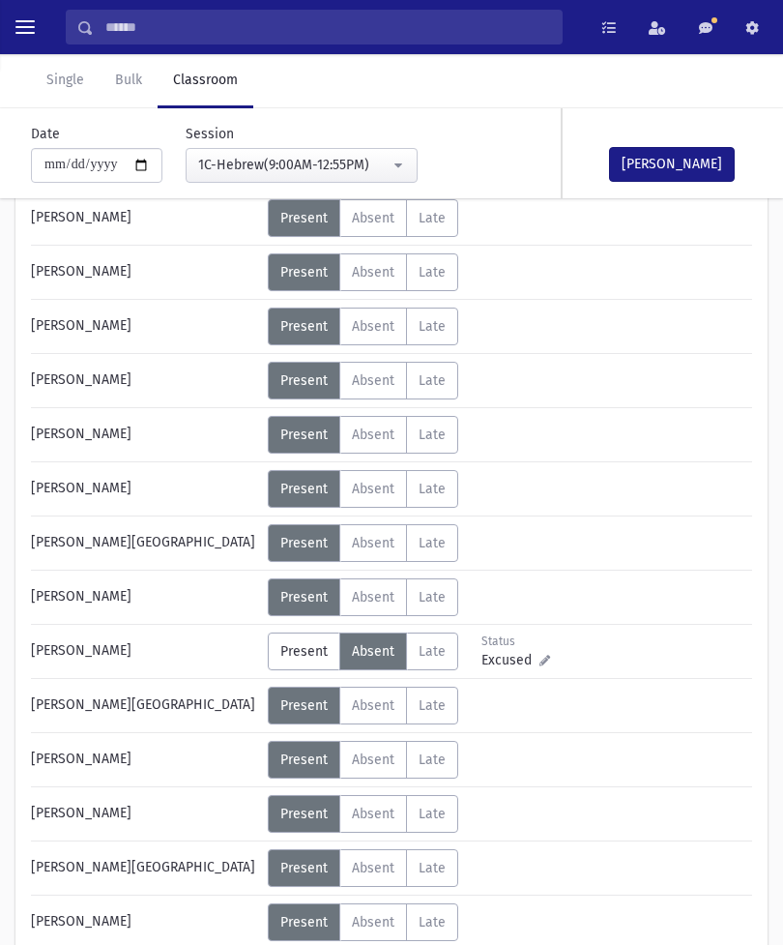
scroll to position [705, 0]
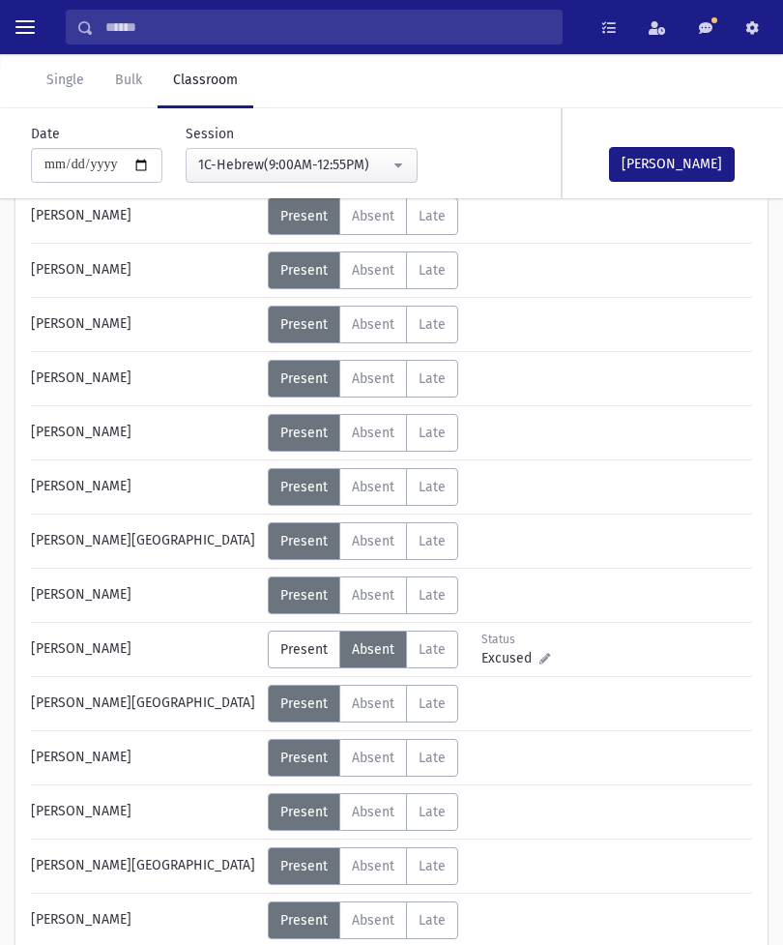
click at [375, 601] on span "Absent" at bounding box center [373, 595] width 43 height 16
click at [663, 166] on button "[PERSON_NAME]" at bounding box center [672, 164] width 126 height 35
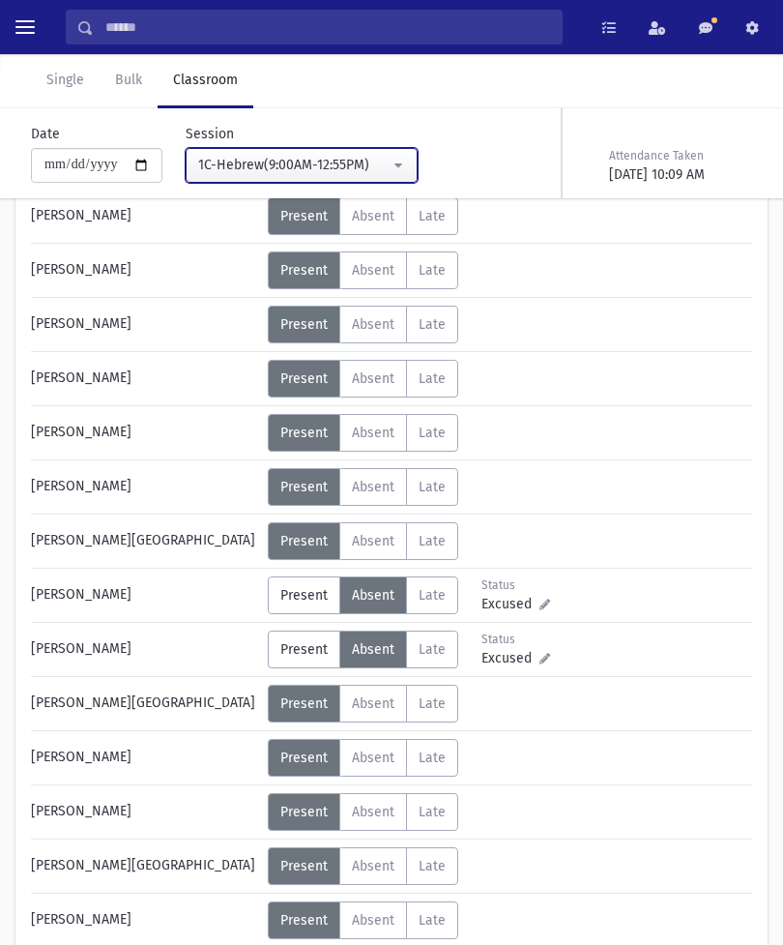
click at [342, 162] on div "1C-Hebrew(9:00AM-12:55PM)" at bounding box center [294, 165] width 192 height 20
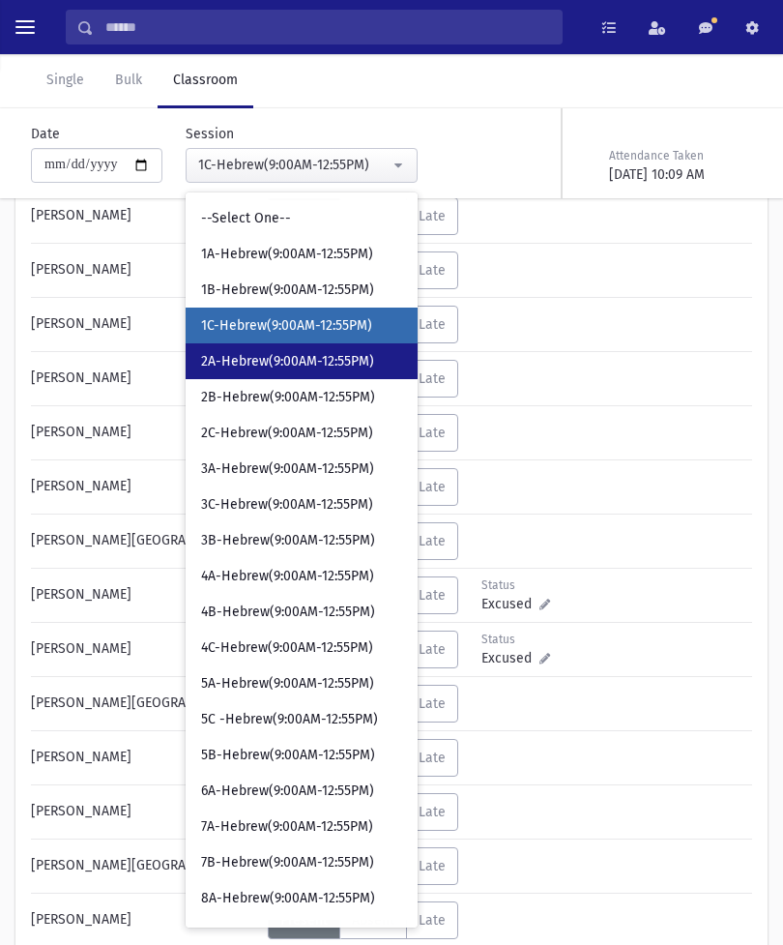
click at [298, 356] on span "2A-Hebrew(9:00AM-12:55PM)" at bounding box center [287, 361] width 173 height 19
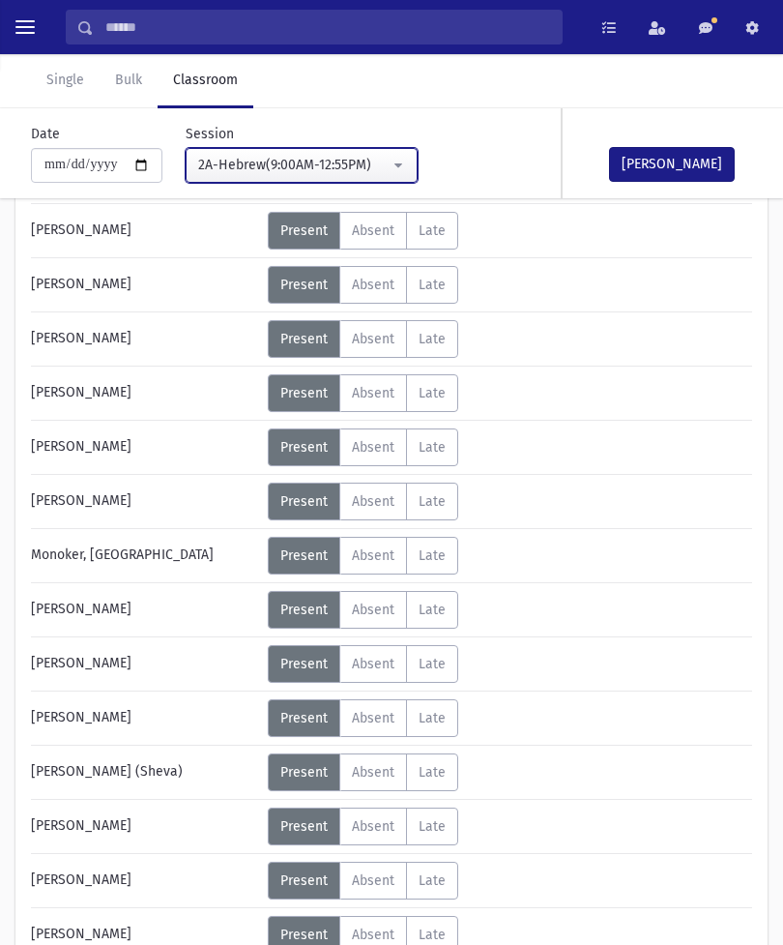
scroll to position [549, 0]
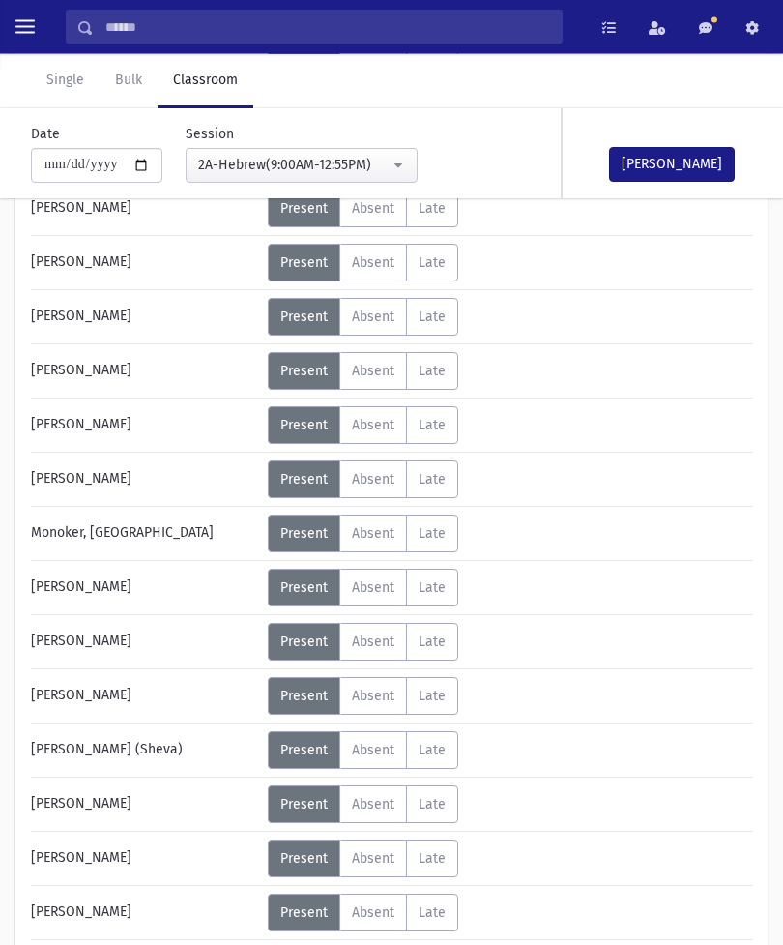
click at [387, 944] on div "Error occurred. Unable to update record." at bounding box center [391, 922] width 271 height 44
click at [373, 944] on div "Error occurred. Unable to update record." at bounding box center [391, 922] width 271 height 44
click at [375, 900] on div "Error ×" at bounding box center [391, 883] width 271 height 36
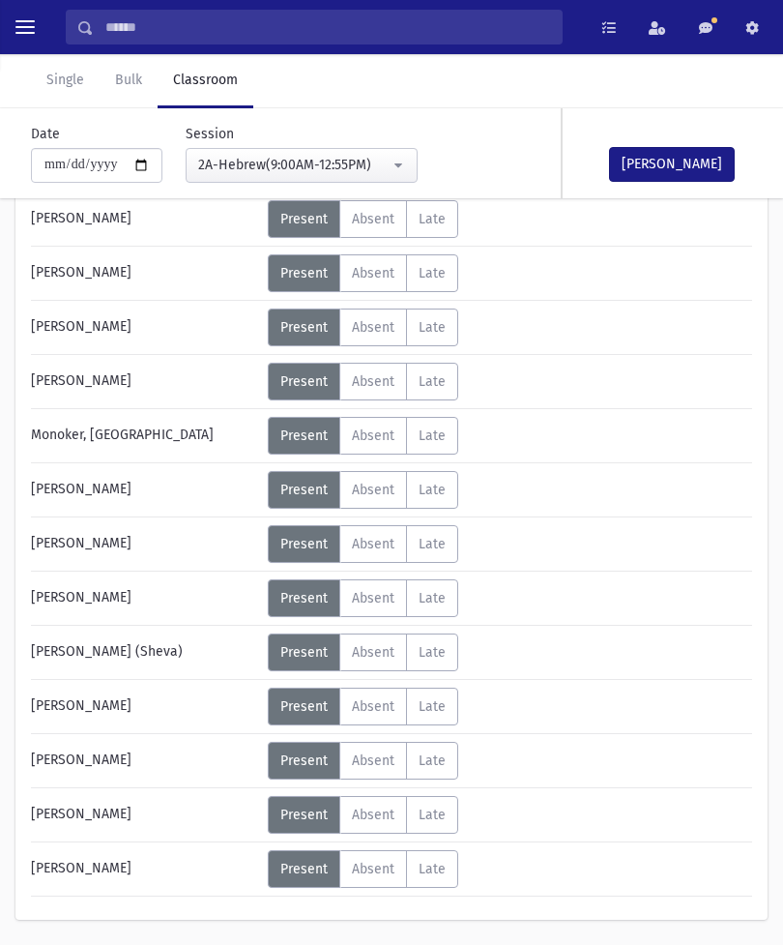
click at [375, 868] on span "Absent" at bounding box center [373, 869] width 43 height 16
click at [663, 180] on button "[PERSON_NAME]" at bounding box center [672, 164] width 126 height 35
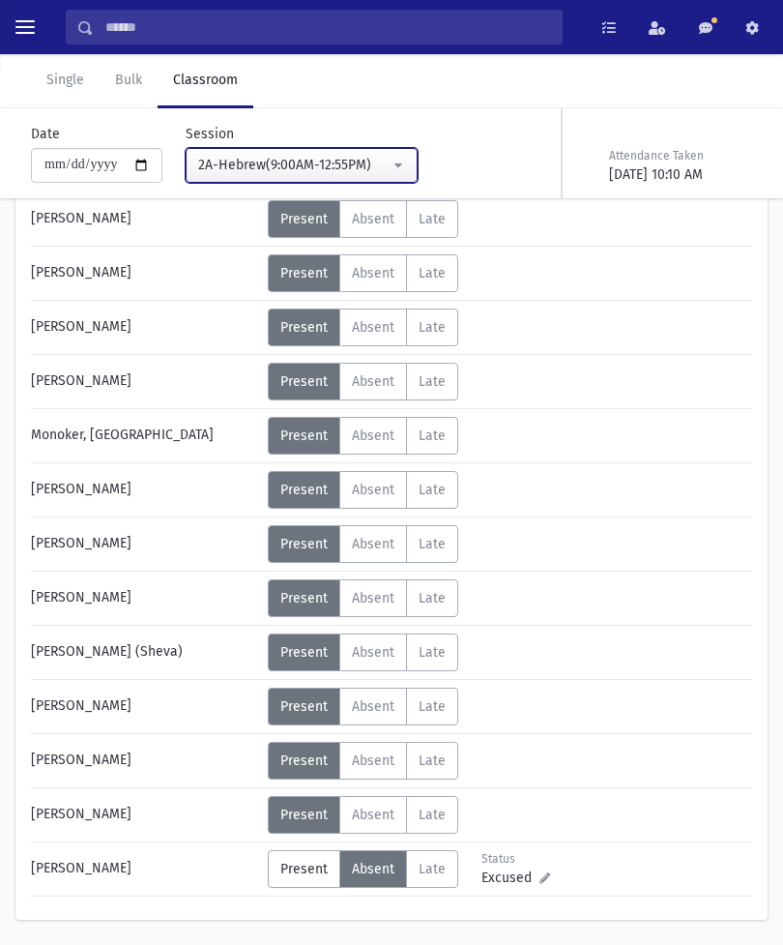
click at [361, 156] on button "2A-Hebrew(9:00AM-12:55PM)" at bounding box center [302, 165] width 232 height 35
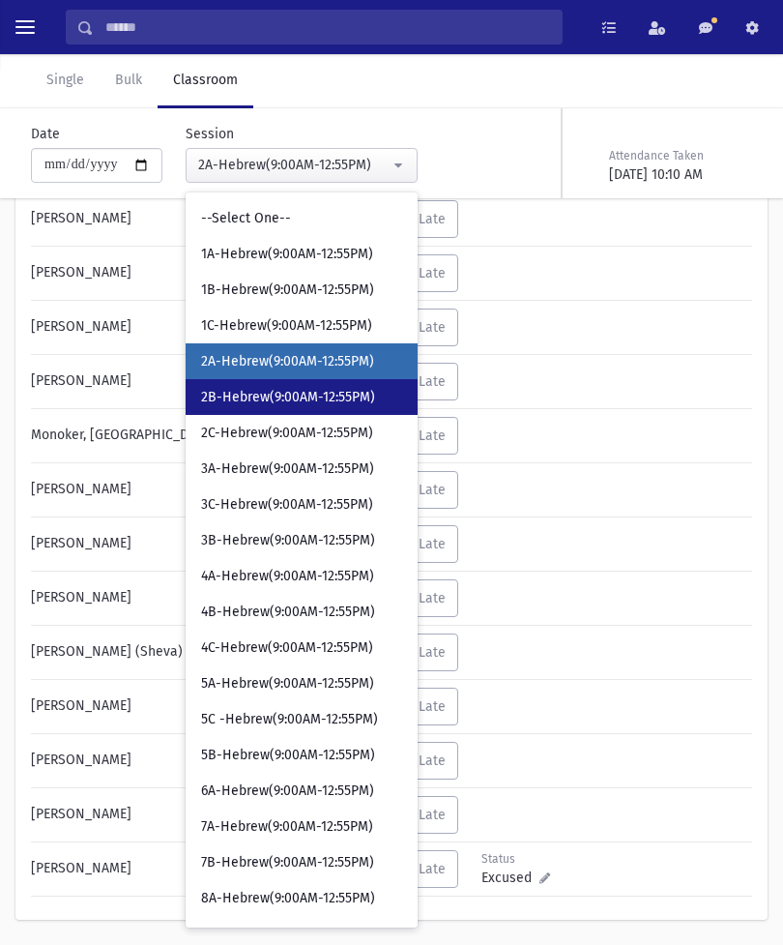
click at [282, 397] on span "2B-Hebrew(9:00AM-12:55PM)" at bounding box center [288, 397] width 174 height 19
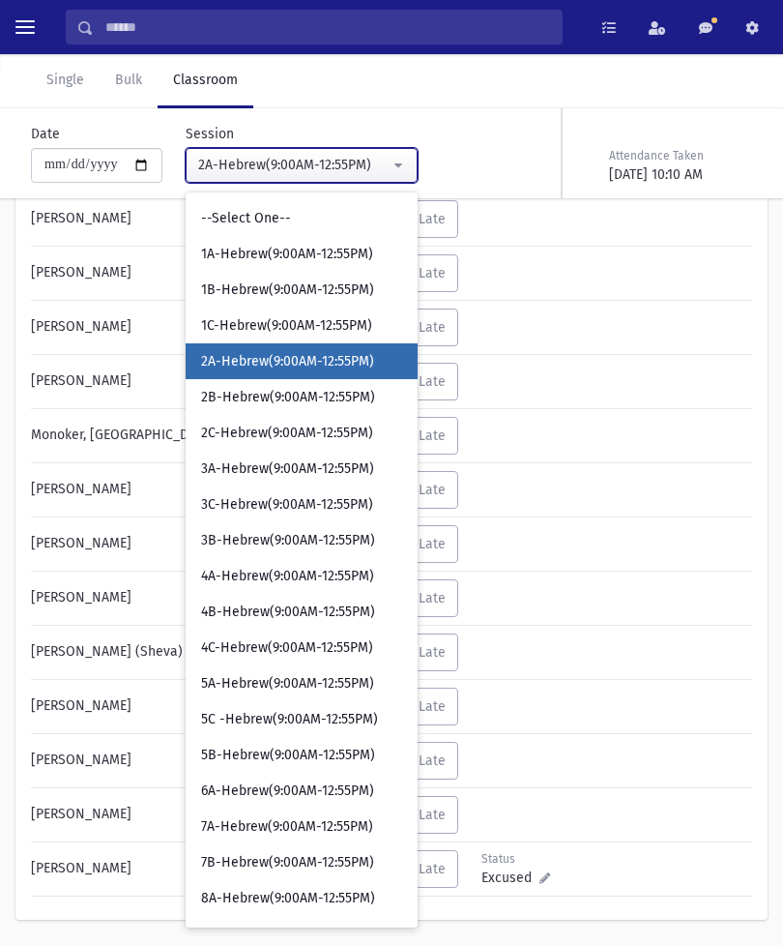
scroll to position [44, 0]
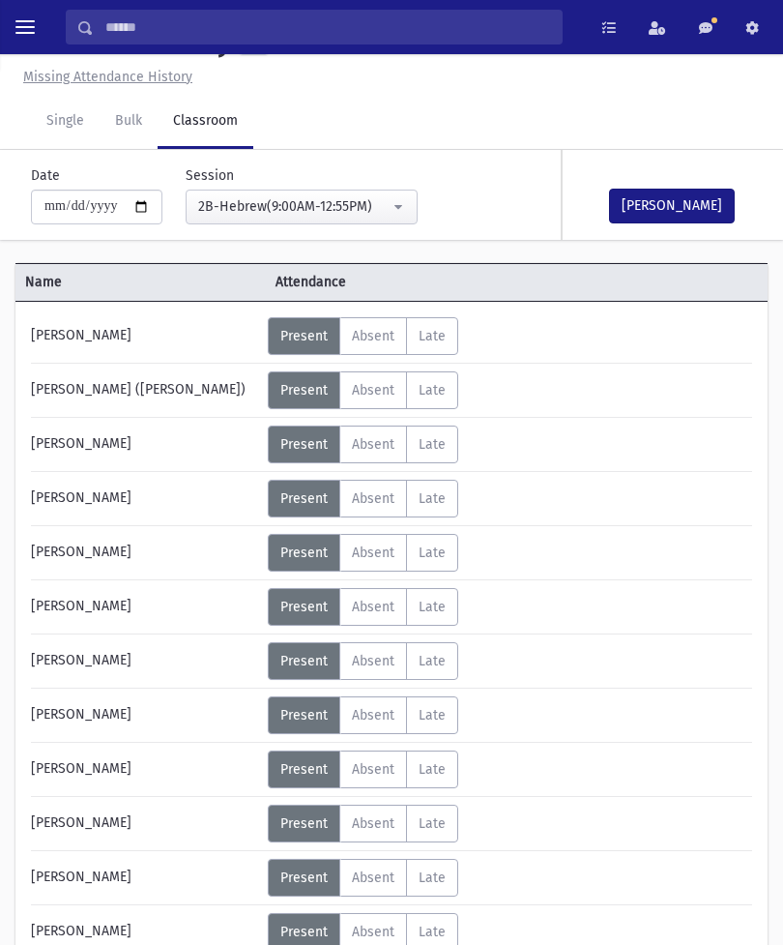
click at [653, 198] on button "[PERSON_NAME]" at bounding box center [672, 206] width 126 height 35
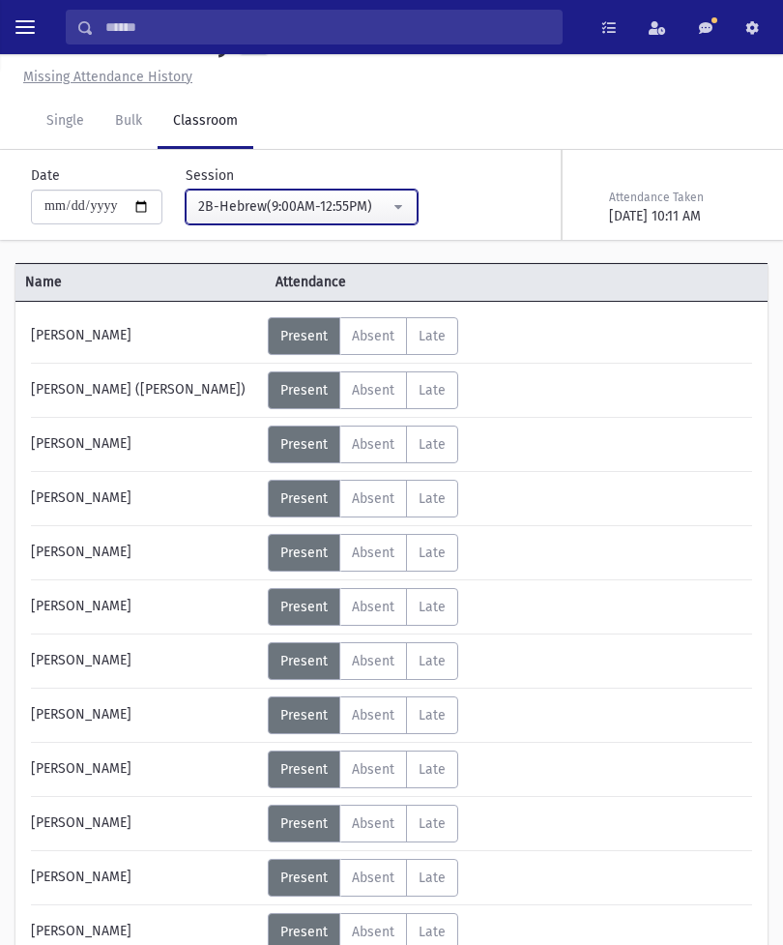
click at [371, 208] on button "2B-Hebrew(9:00AM-12:55PM)" at bounding box center [302, 207] width 232 height 35
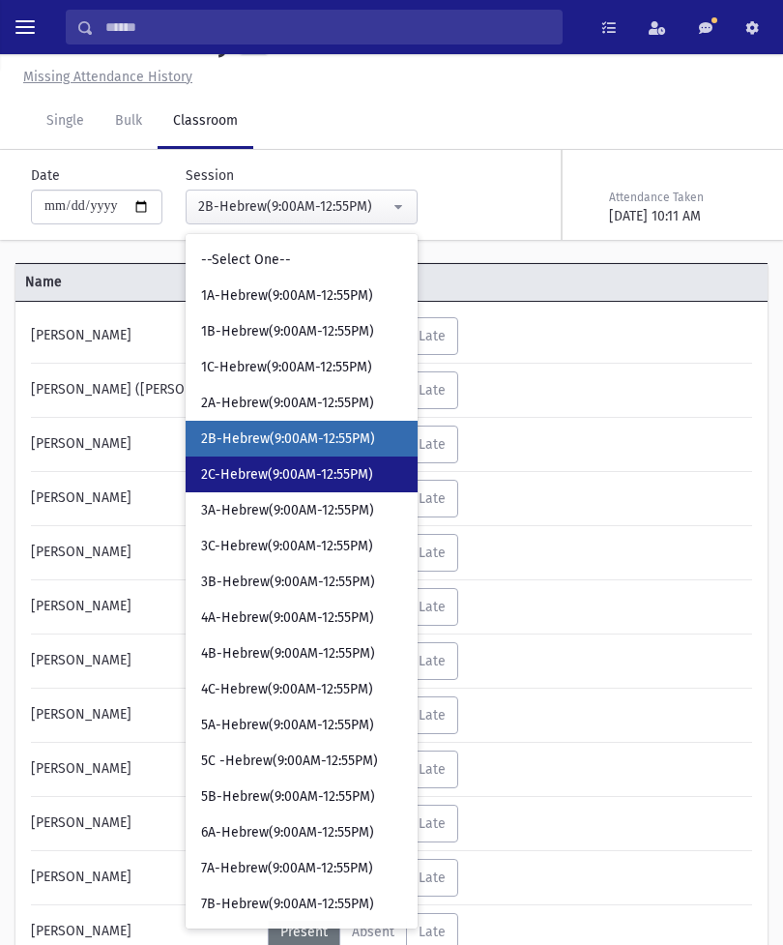
click at [280, 472] on span "2C-Hebrew(9:00AM-12:55PM)" at bounding box center [287, 474] width 172 height 19
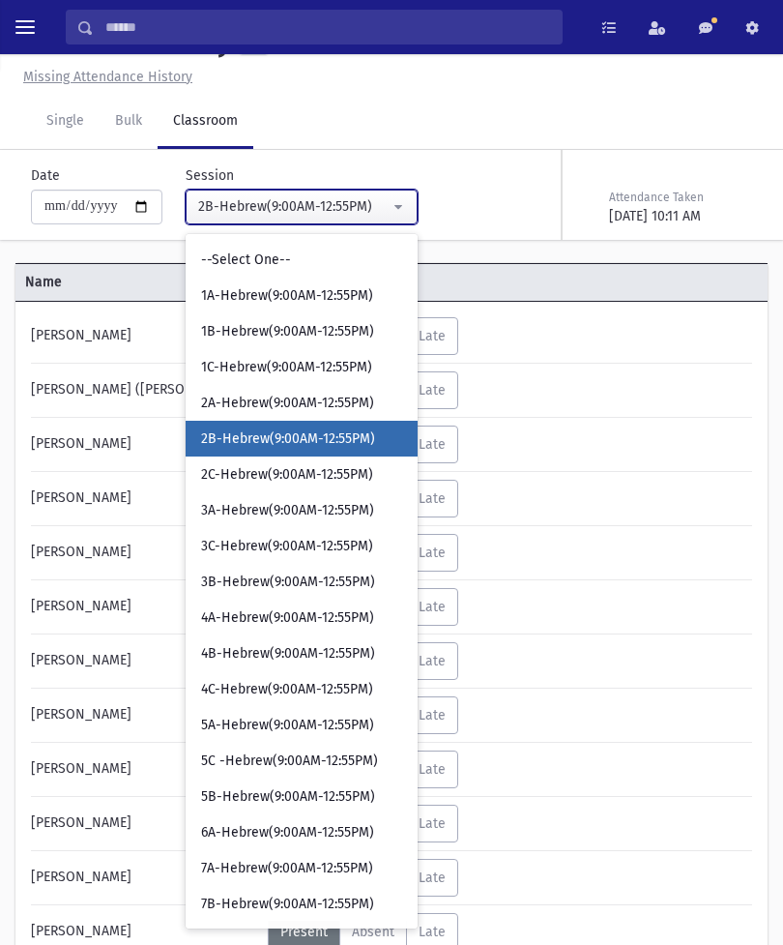
select select "****"
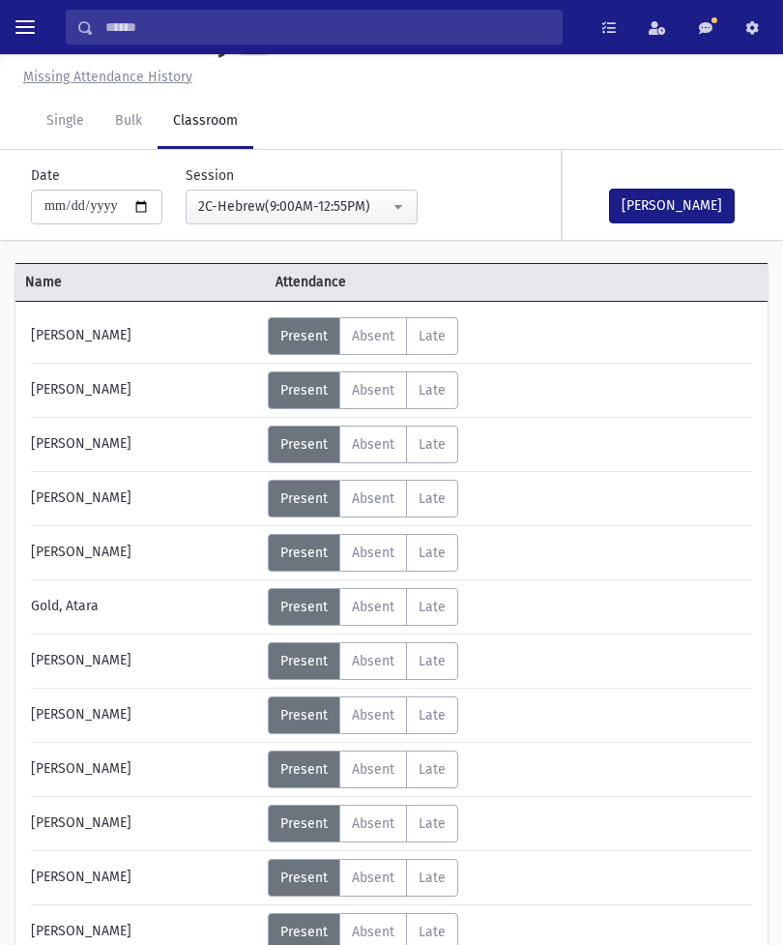
click at [674, 184] on div "[PERSON_NAME]" at bounding box center [659, 195] width 193 height 90
click at [661, 206] on button "[PERSON_NAME]" at bounding box center [672, 206] width 126 height 35
